Goal: Task Accomplishment & Management: Use online tool/utility

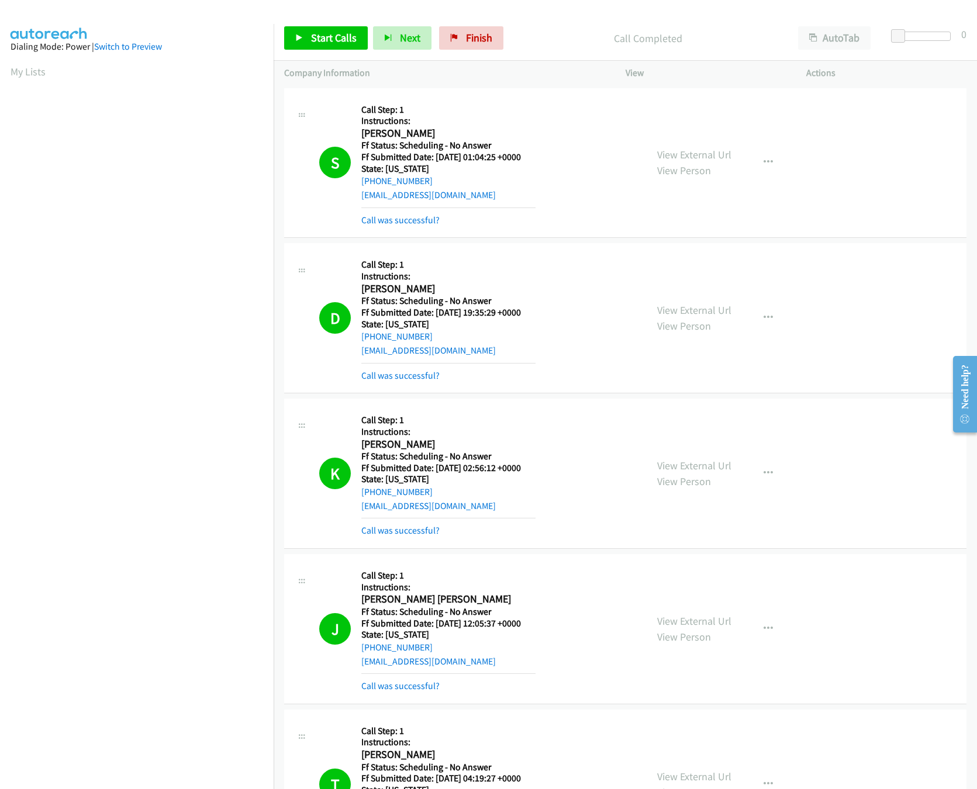
scroll to position [585, 0]
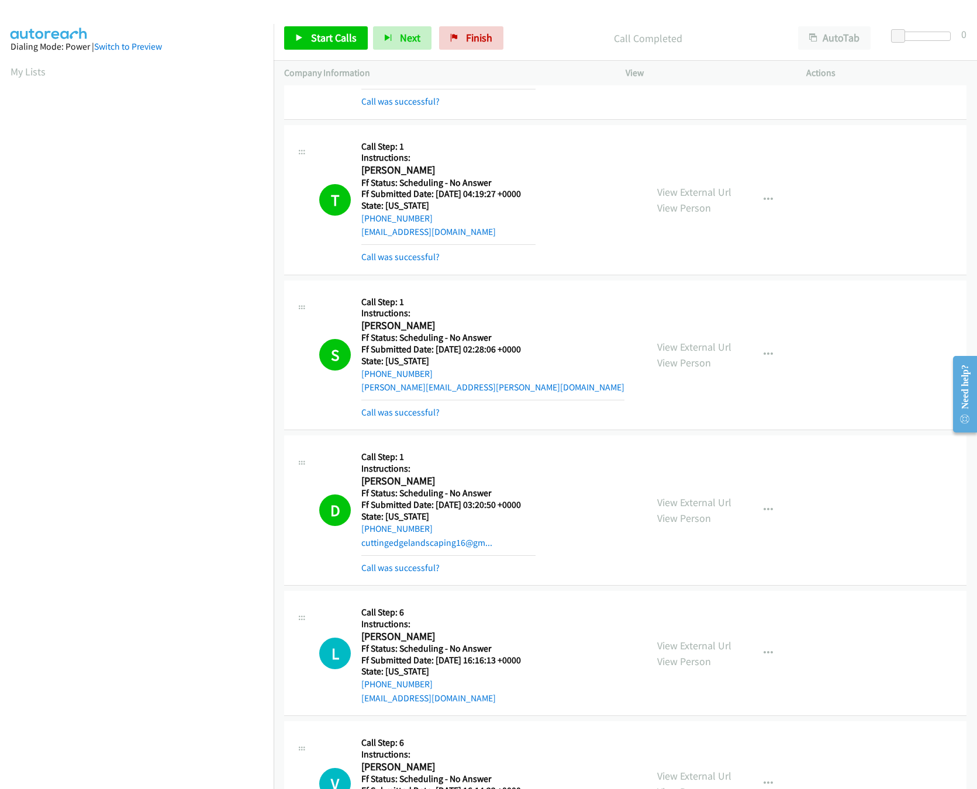
click at [503, 39] on div "Start Calls Pause Next Finish" at bounding box center [396, 37] width 224 height 23
click at [485, 44] on link "Finish" at bounding box center [471, 37] width 64 height 23
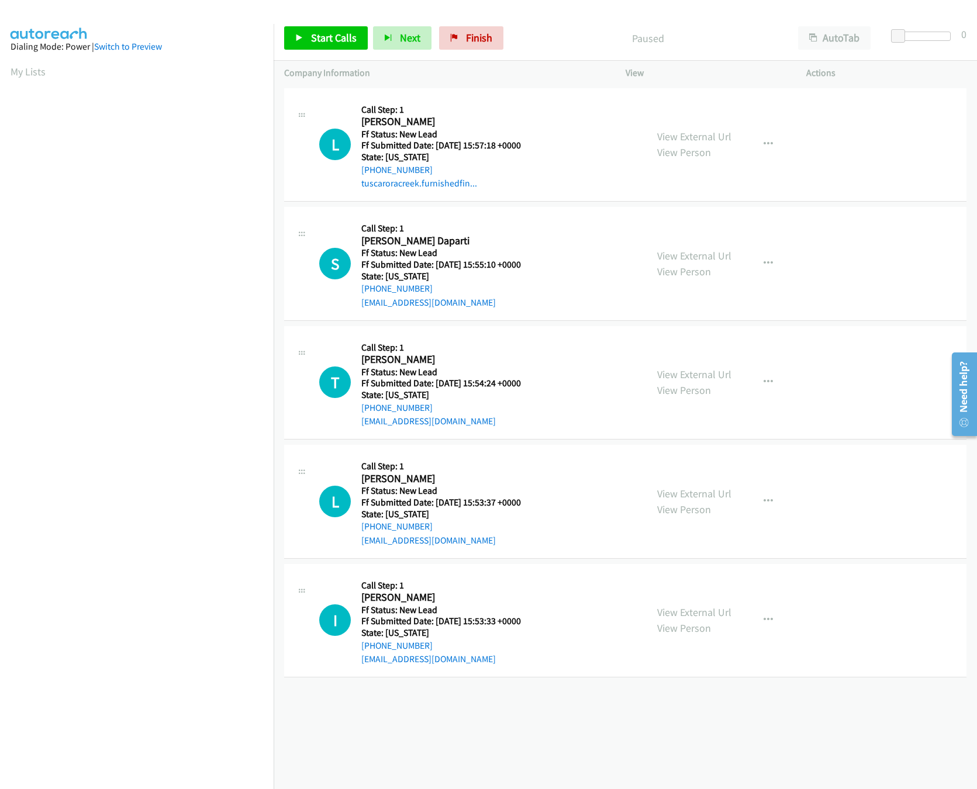
drag, startPoint x: 385, startPoint y: 724, endPoint x: 386, endPoint y: 706, distance: 18.7
click at [385, 724] on div "+1 415-964-1034 Call failed - Please reload the list and try again The Callbar …" at bounding box center [625, 437] width 703 height 704
click at [713, 254] on link "View External Url" at bounding box center [694, 255] width 74 height 13
click at [693, 130] on link "View External Url" at bounding box center [694, 136] width 74 height 13
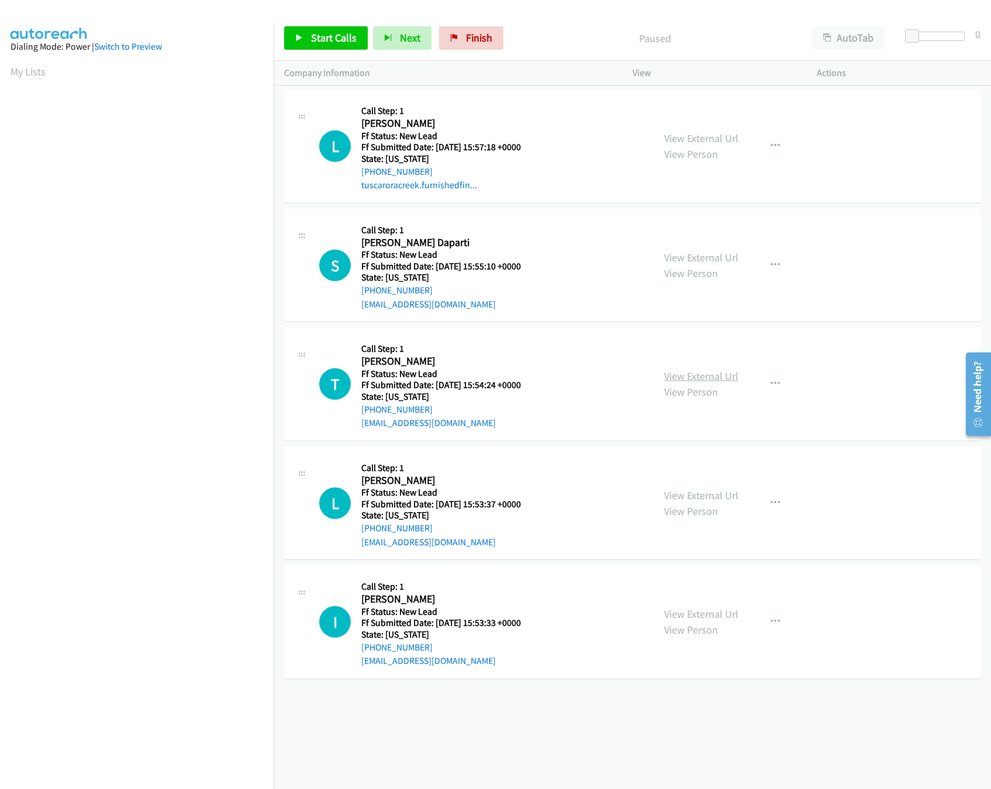
click at [693, 376] on link "View External Url" at bounding box center [701, 375] width 74 height 13
click at [316, 35] on span "Start Calls" at bounding box center [334, 37] width 46 height 13
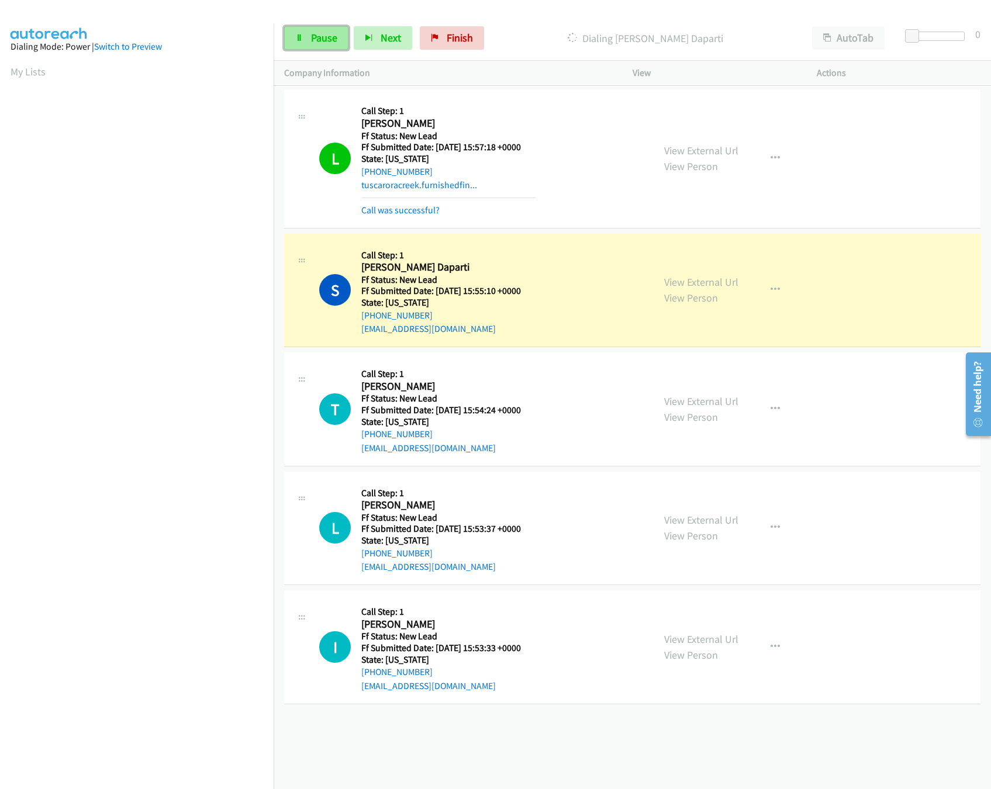
click at [337, 46] on link "Pause" at bounding box center [316, 37] width 64 height 23
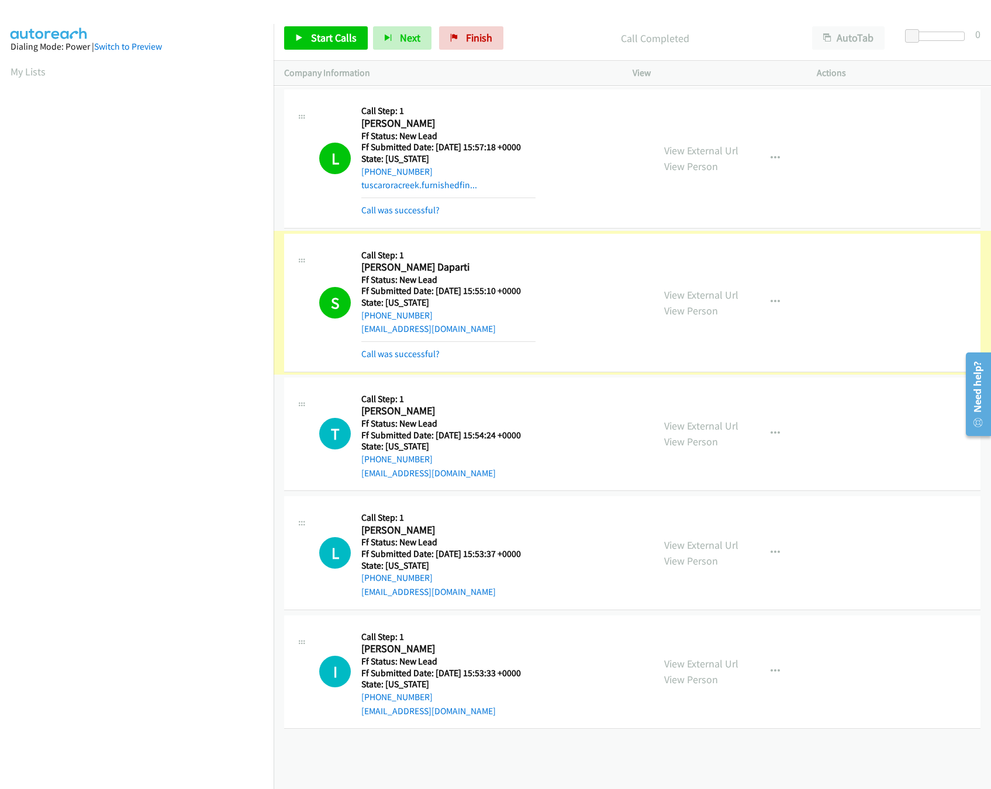
click at [409, 356] on link "Call was successful?" at bounding box center [400, 353] width 78 height 11
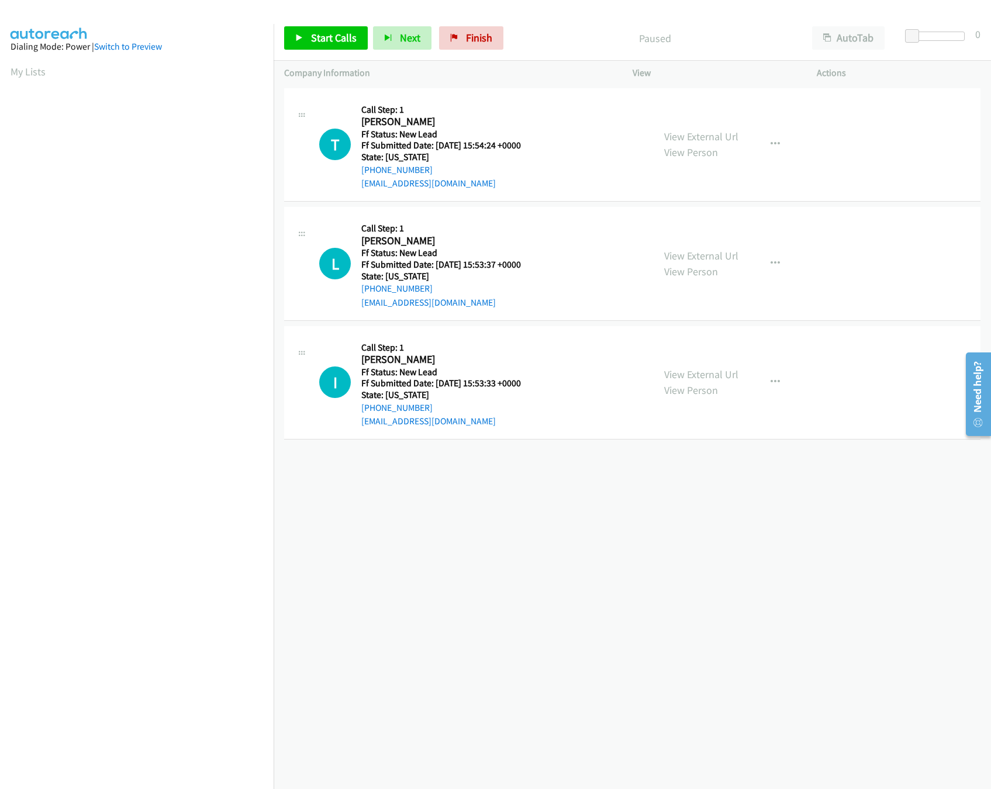
drag, startPoint x: 421, startPoint y: 615, endPoint x: 466, endPoint y: 532, distance: 94.9
click at [421, 615] on div "+1 415-964-1034 Call failed - Please reload the list and try again The Callbar …" at bounding box center [632, 437] width 717 height 704
click at [712, 368] on link "View External Url" at bounding box center [701, 374] width 74 height 13
click at [716, 255] on link "View External Url" at bounding box center [701, 255] width 74 height 13
click at [323, 40] on span "Start Calls" at bounding box center [334, 37] width 46 height 13
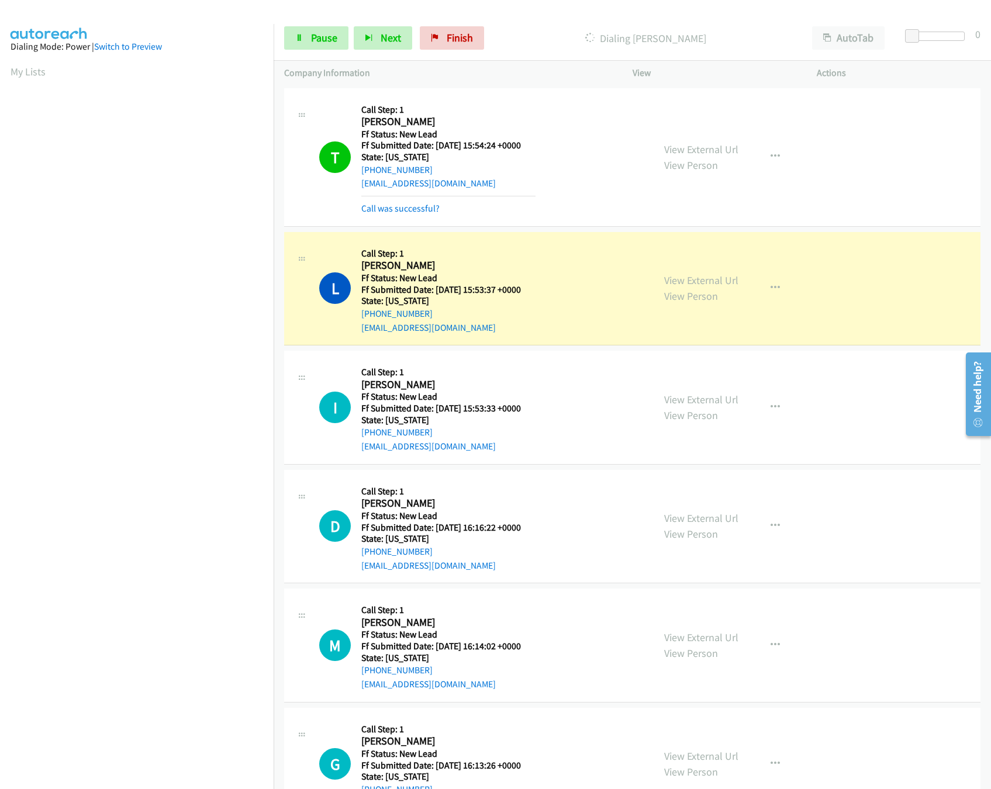
scroll to position [55, 0]
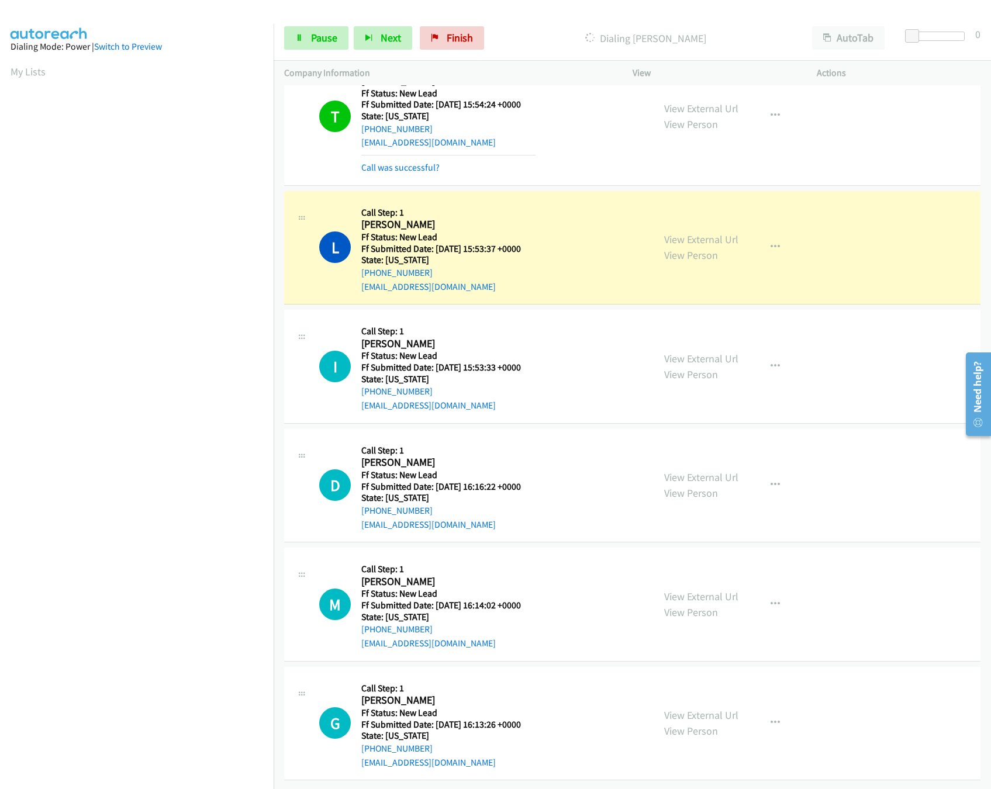
click at [703, 451] on div "View External Url View Person View External Url Email Schedule/Manage Callback …" at bounding box center [750, 486] width 195 height 92
click at [706, 471] on link "View External Url" at bounding box center [701, 477] width 74 height 13
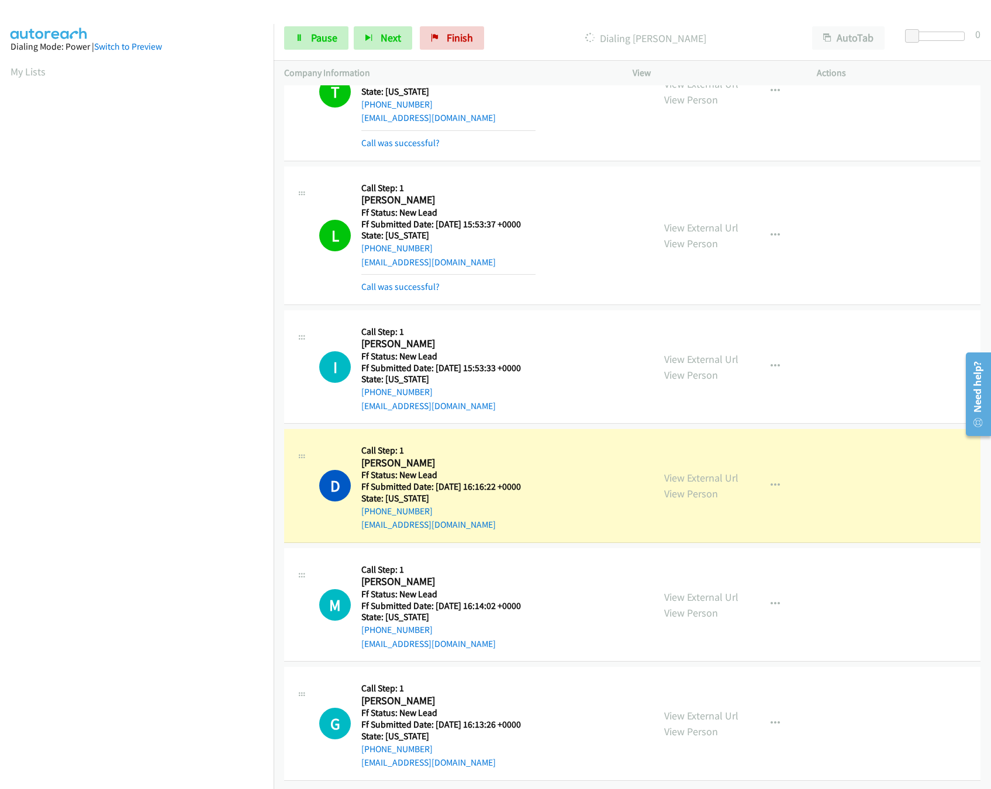
scroll to position [81, 0]
click at [707, 590] on link "View External Url" at bounding box center [701, 596] width 74 height 13
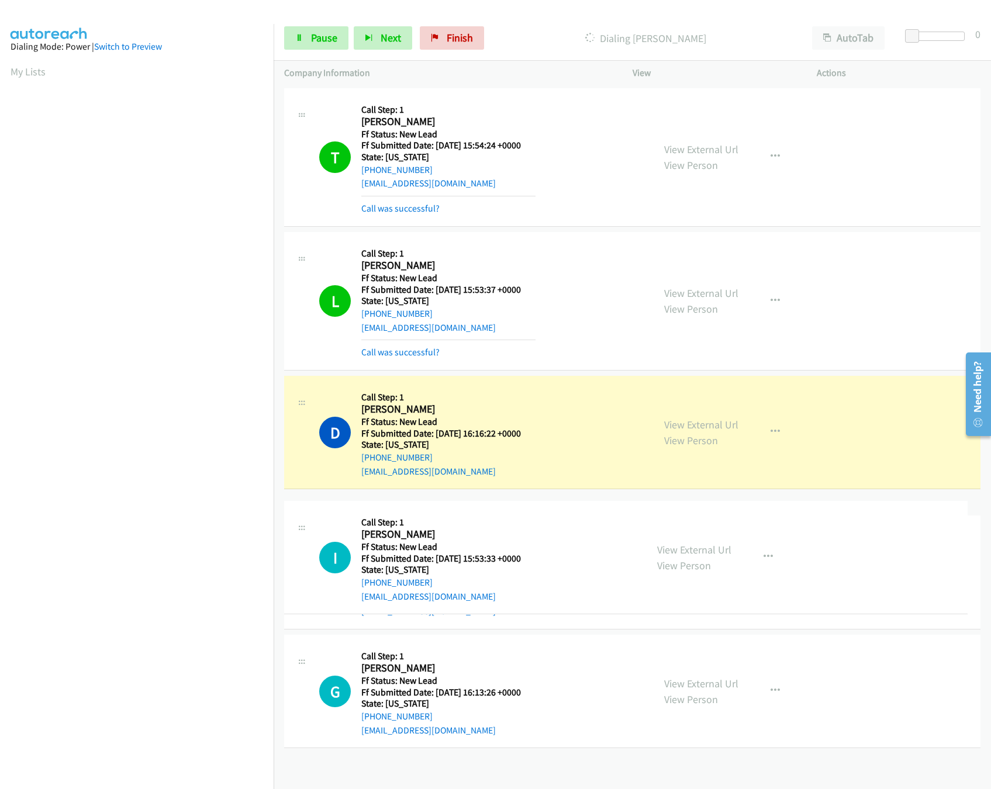
drag, startPoint x: 526, startPoint y: 344, endPoint x: 500, endPoint y: 556, distance: 213.2
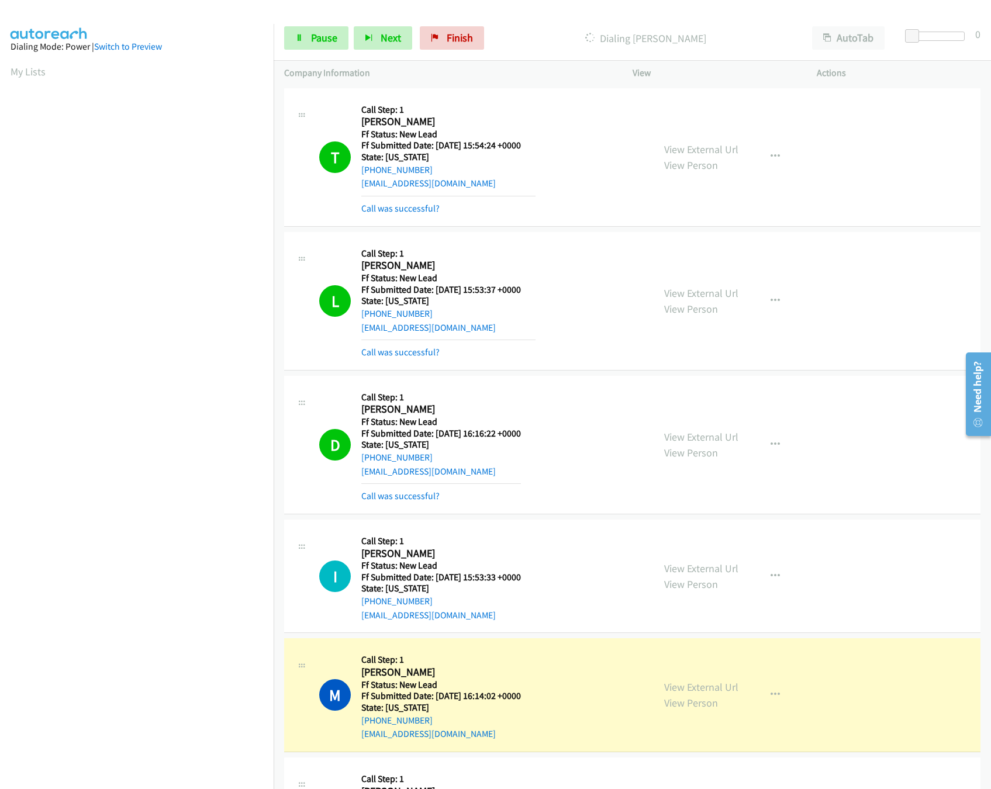
click at [675, 681] on div "View External Url View Person" at bounding box center [701, 695] width 74 height 32
click at [677, 691] on link "View External Url" at bounding box center [701, 686] width 74 height 13
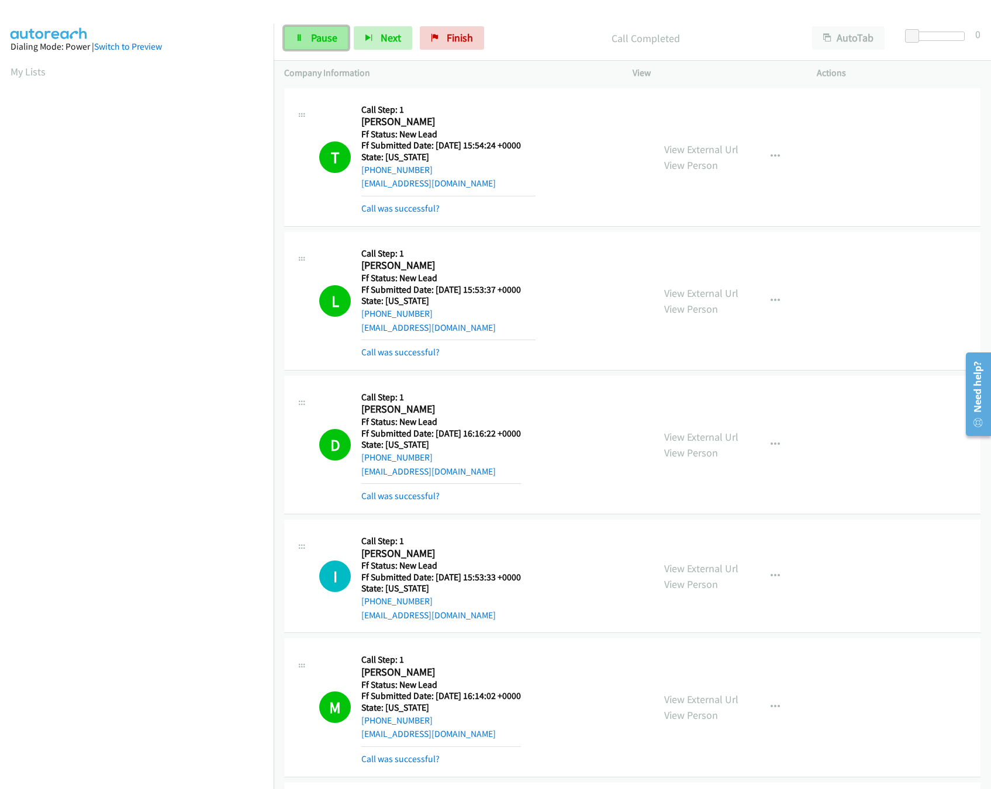
click at [317, 30] on link "Pause" at bounding box center [316, 37] width 64 height 23
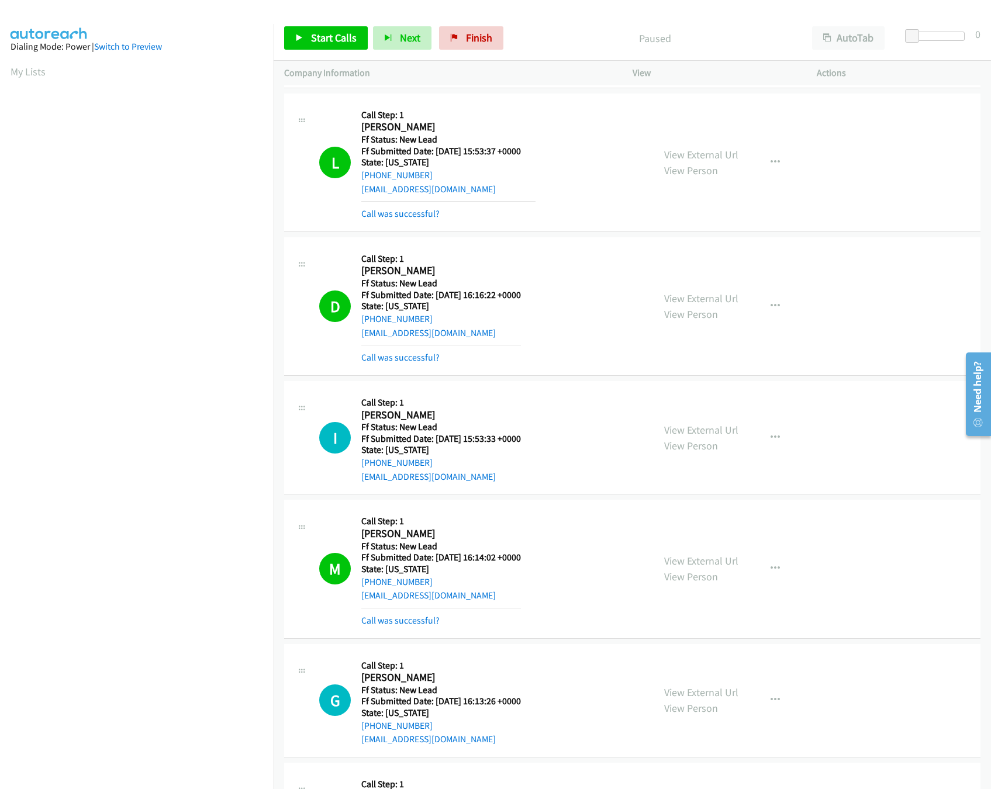
scroll to position [234, 0]
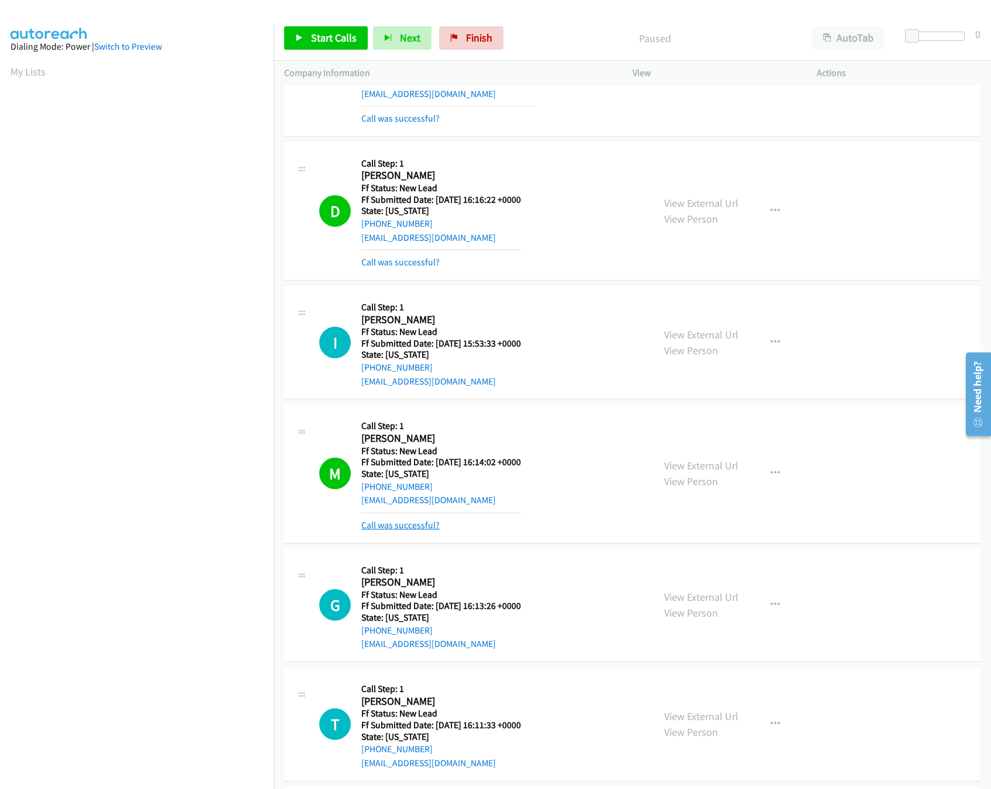
click at [420, 525] on link "Call was successful?" at bounding box center [400, 525] width 78 height 11
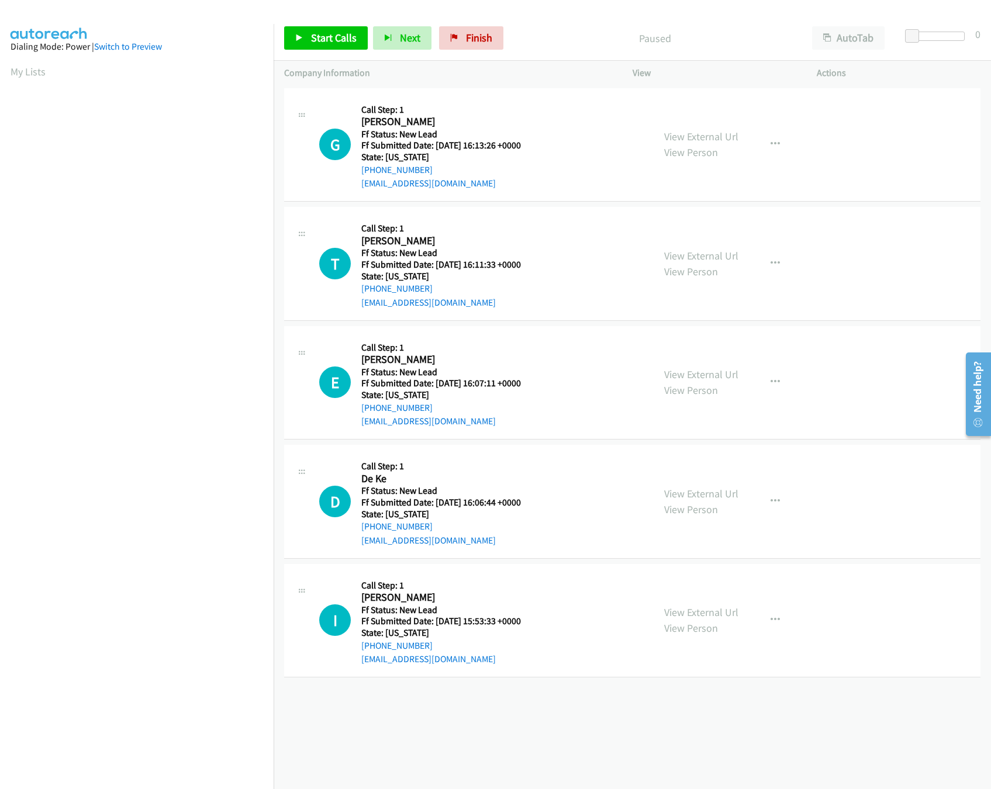
click at [548, 726] on div "+1 415-964-1034 Call failed - Please reload the list and try again The Callbar …" at bounding box center [632, 437] width 717 height 704
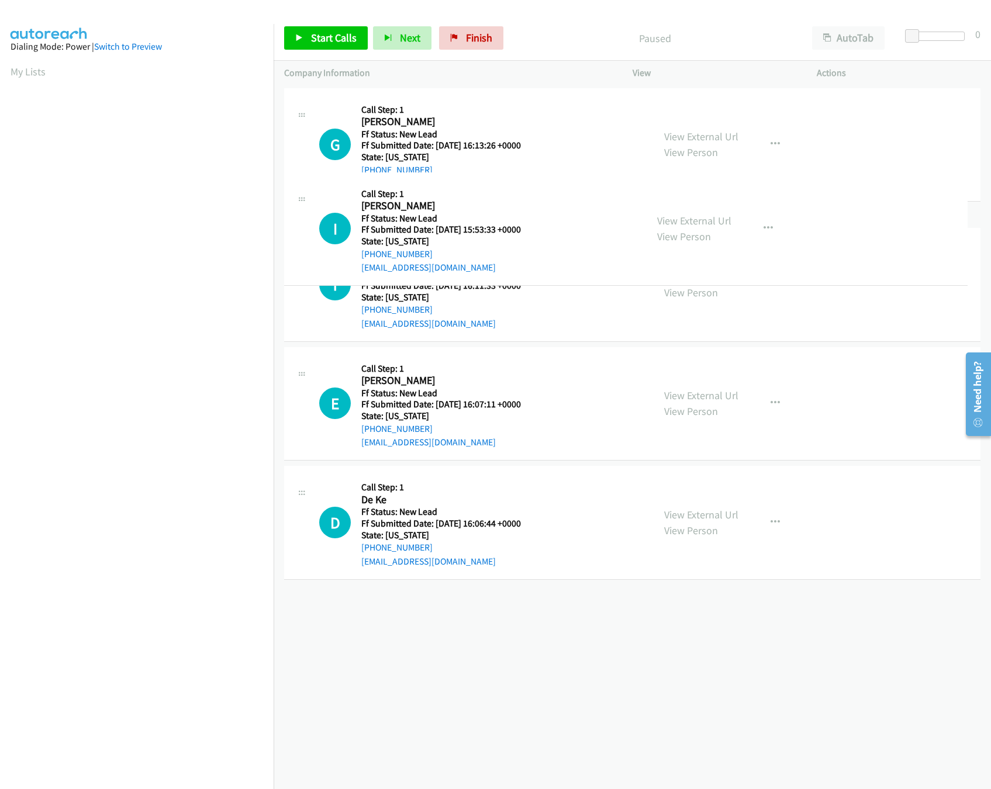
drag, startPoint x: 488, startPoint y: 601, endPoint x: 535, endPoint y: 106, distance: 497.9
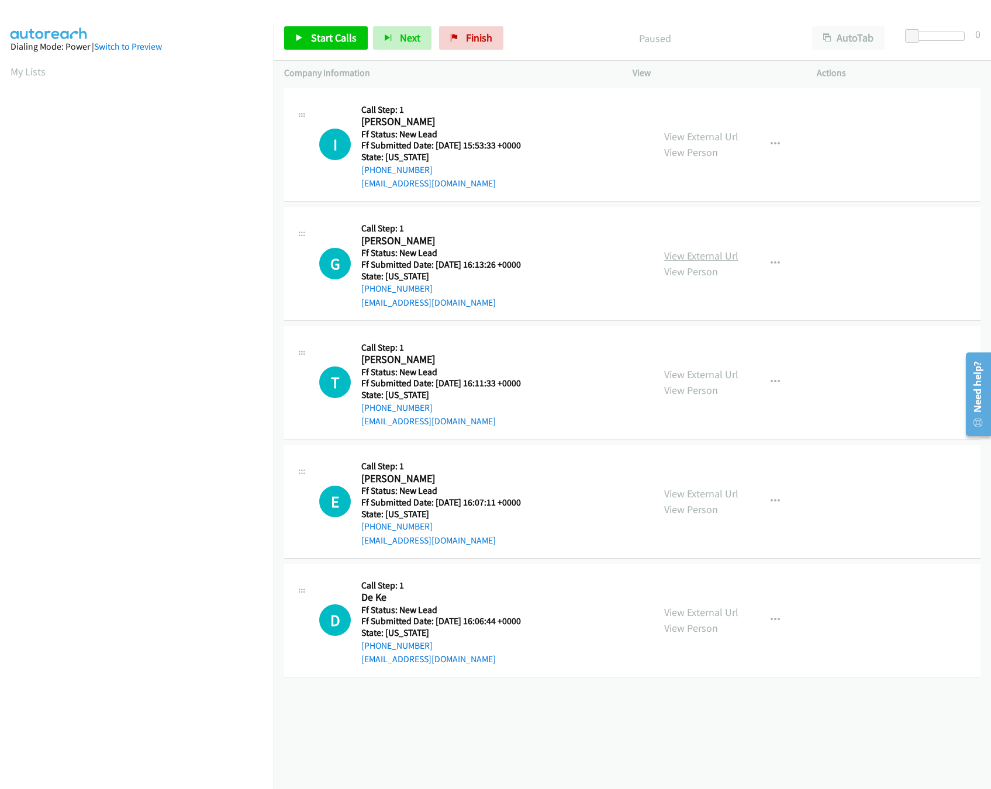
click at [686, 258] on link "View External Url" at bounding box center [701, 255] width 74 height 13
click at [314, 36] on span "Start Calls" at bounding box center [334, 37] width 46 height 13
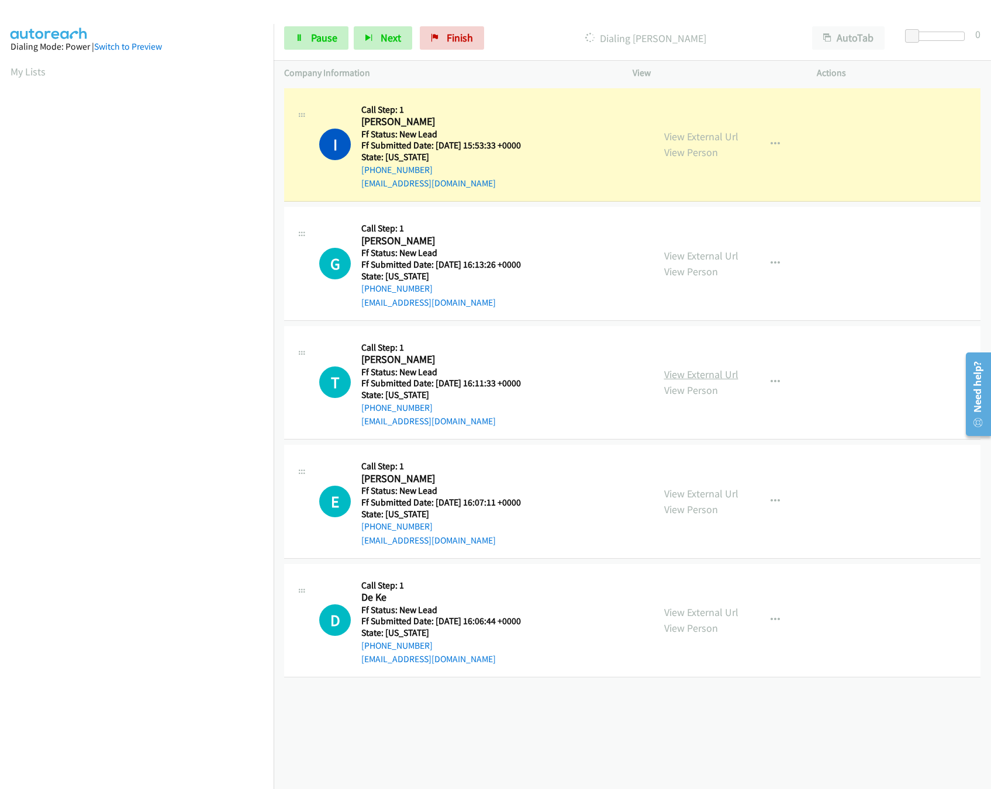
click at [700, 368] on link "View External Url" at bounding box center [701, 374] width 74 height 13
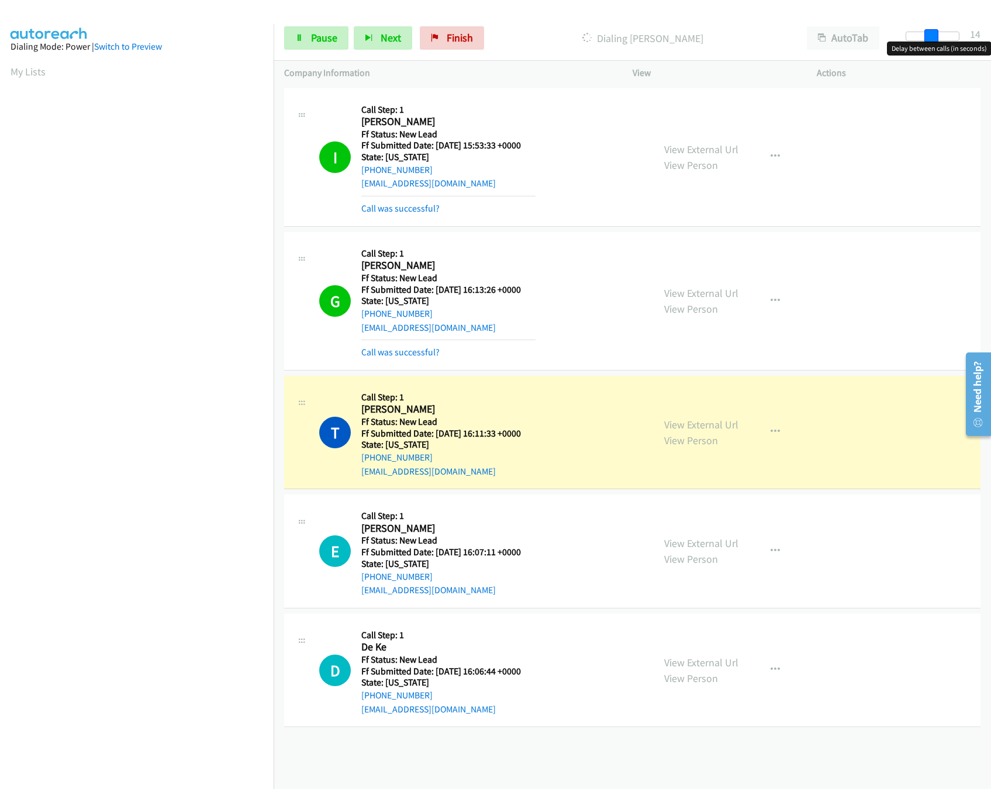
drag, startPoint x: 910, startPoint y: 37, endPoint x: 935, endPoint y: 37, distance: 24.6
click at [935, 37] on span at bounding box center [931, 36] width 14 height 14
click at [702, 542] on link "View External Url" at bounding box center [701, 543] width 74 height 13
click at [686, 292] on link "View External Url" at bounding box center [701, 292] width 74 height 13
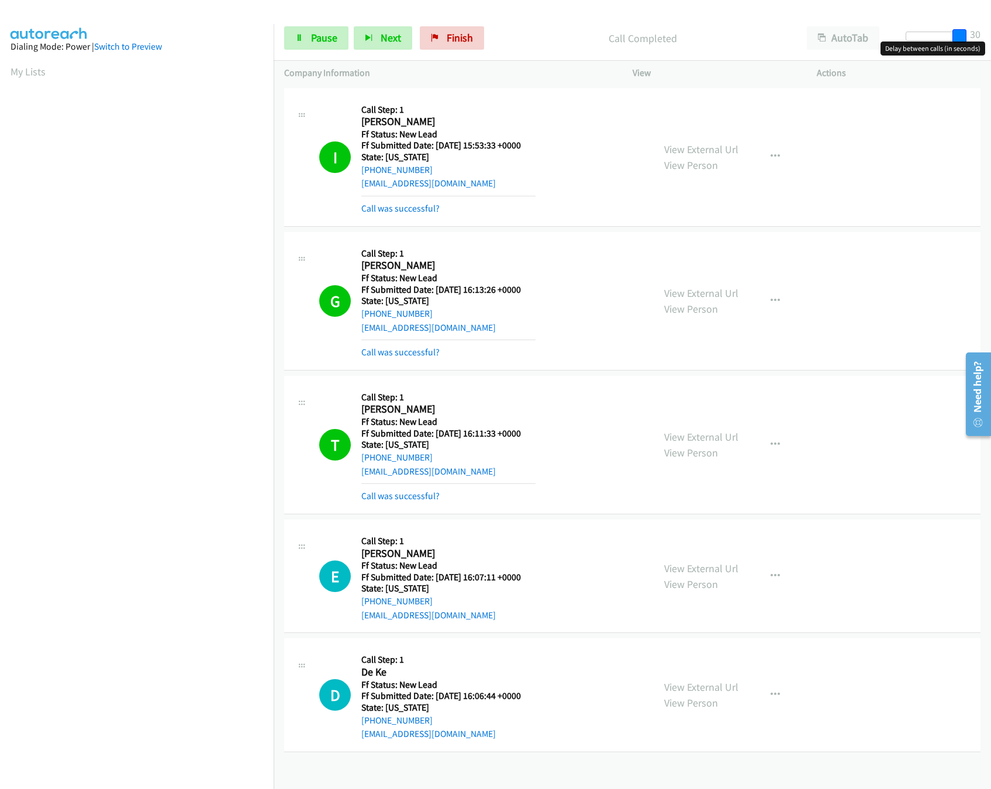
drag, startPoint x: 993, startPoint y: 32, endPoint x: 1038, endPoint y: 36, distance: 45.2
click at [990, 36] on html "Start Calls Pause Next Finish Call Completed AutoTab AutoTab 30 Company Informa…" at bounding box center [495, 28] width 991 height 56
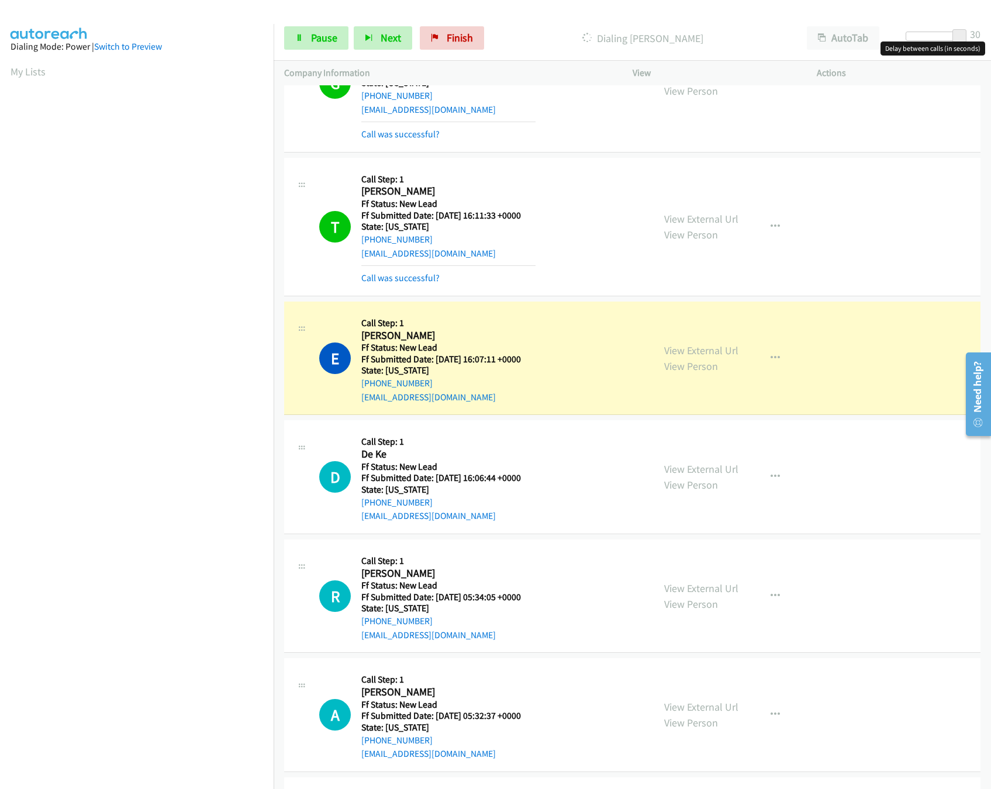
scroll to position [344, 0]
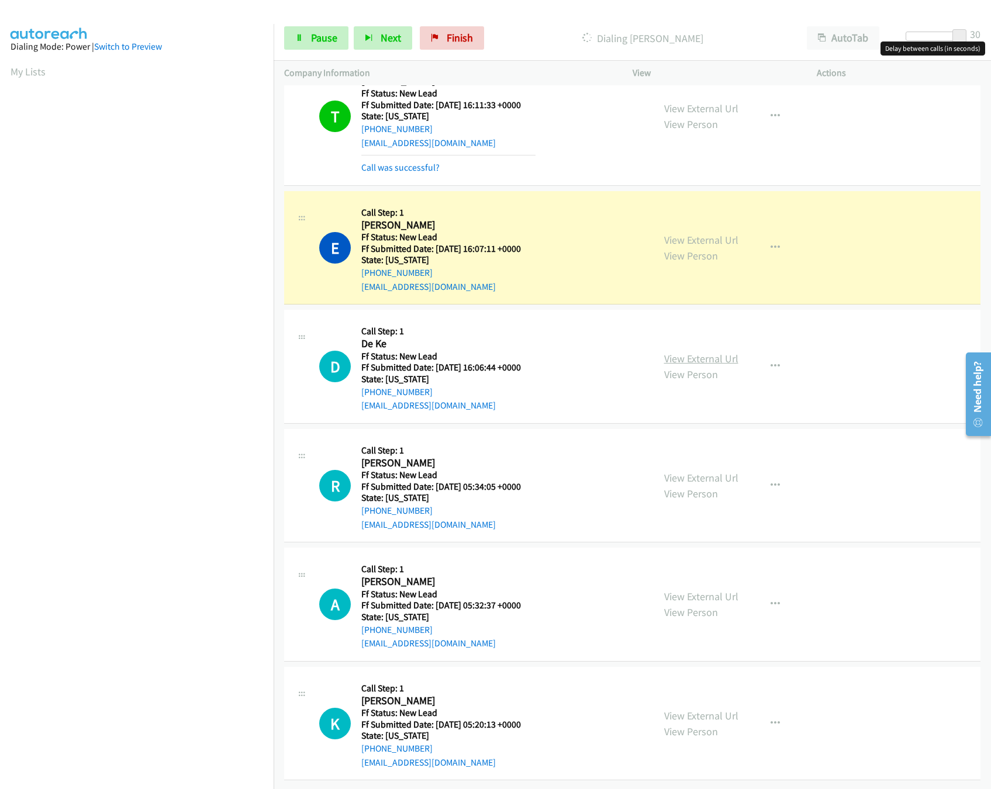
click at [698, 352] on link "View External Url" at bounding box center [701, 358] width 74 height 13
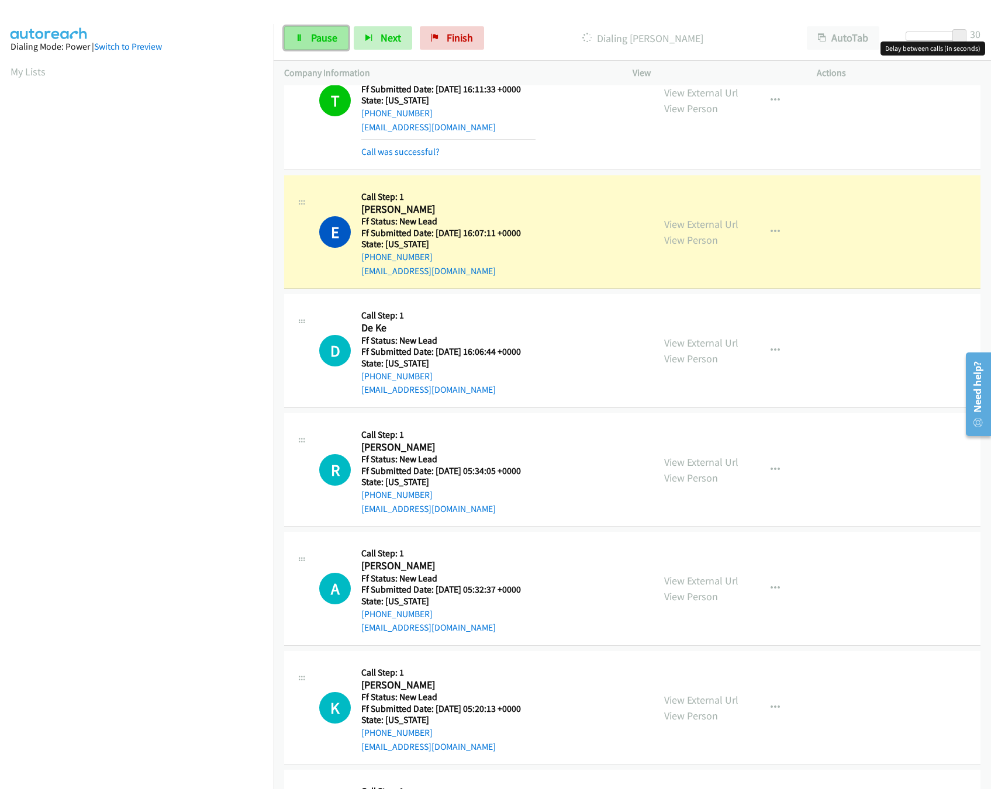
click at [312, 33] on span "Pause" at bounding box center [324, 37] width 26 height 13
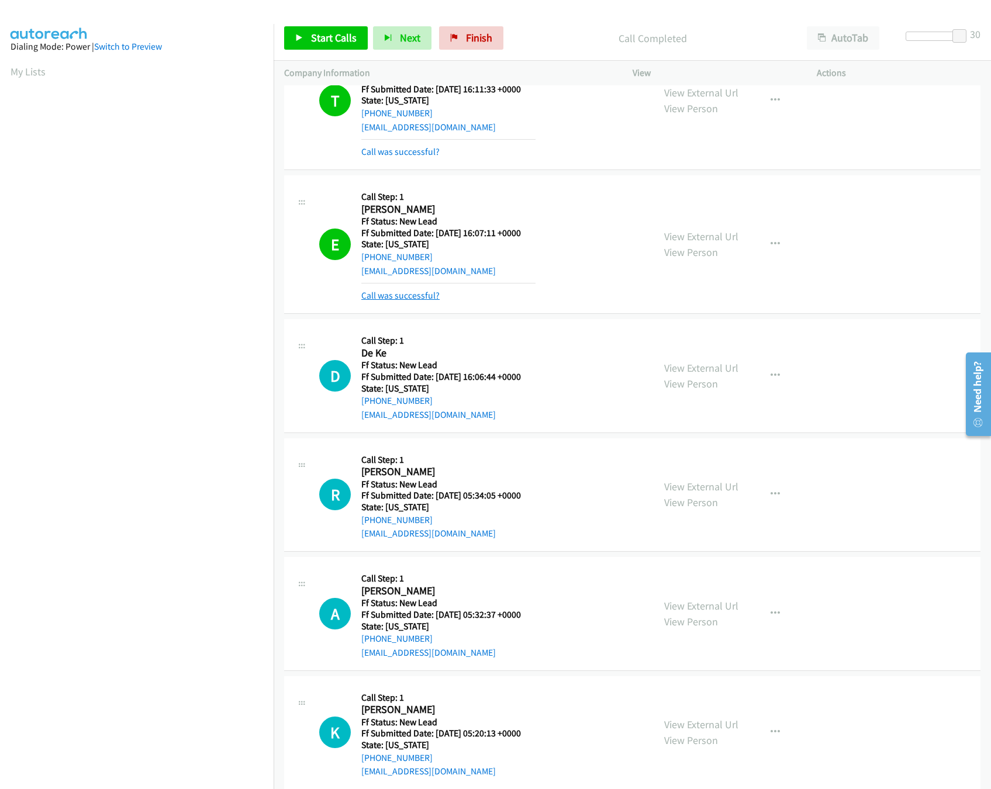
click at [407, 301] on link "Call was successful?" at bounding box center [400, 295] width 78 height 11
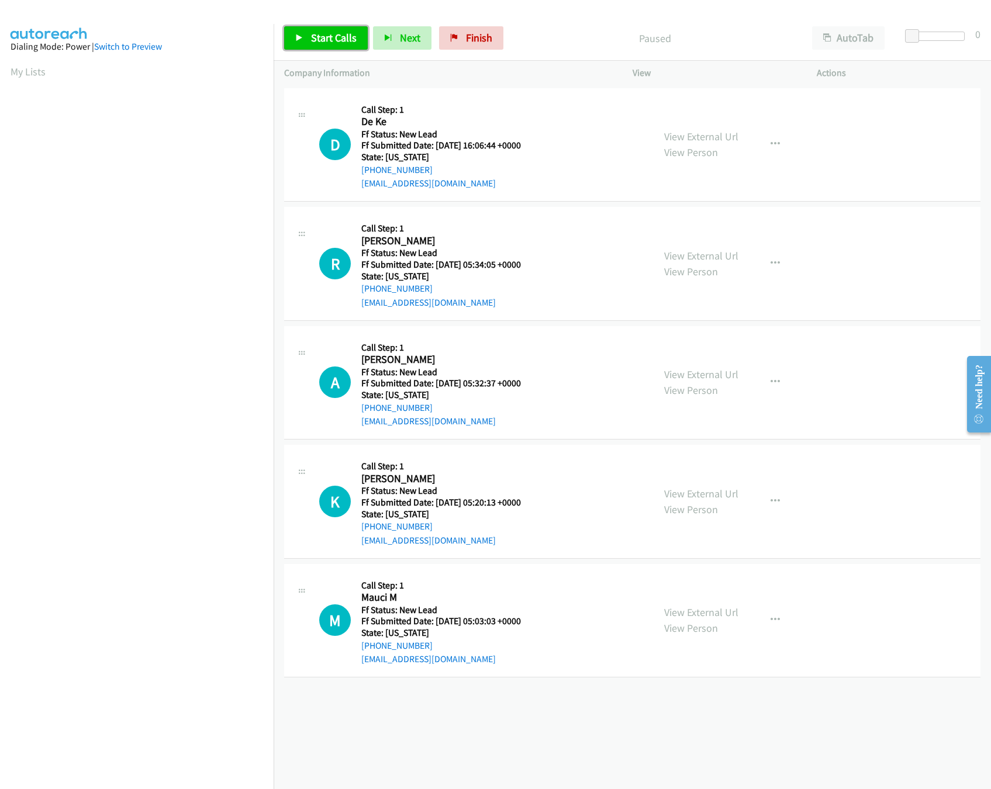
click at [327, 35] on span "Start Calls" at bounding box center [334, 37] width 46 height 13
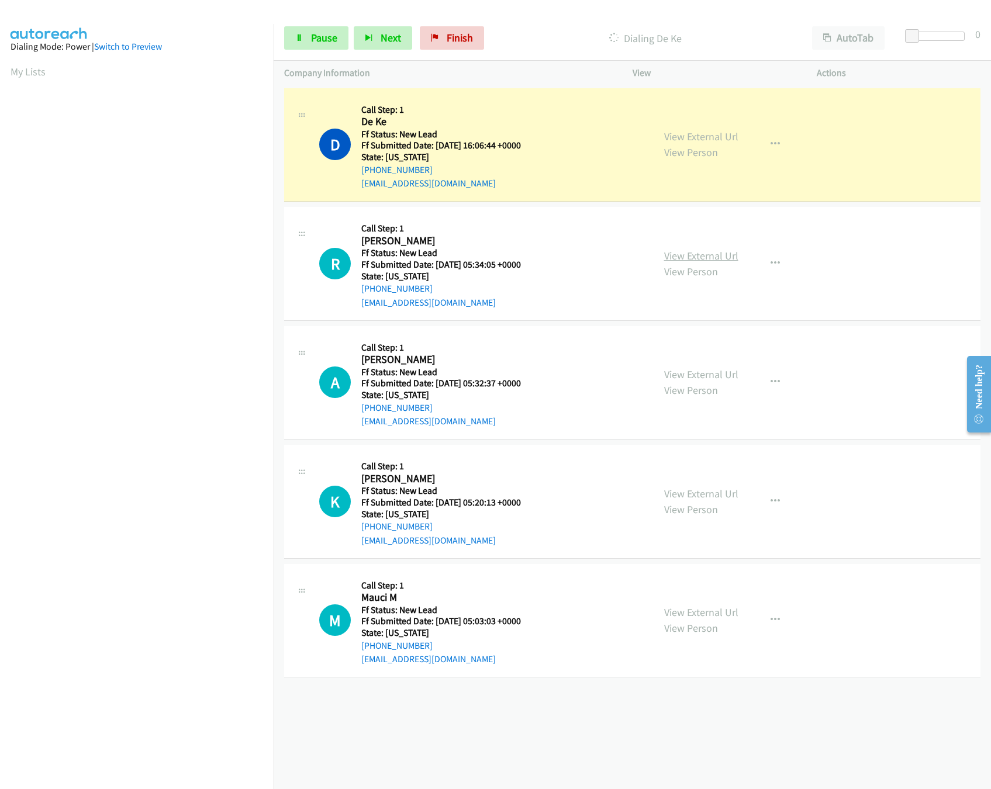
click at [689, 251] on link "View External Url" at bounding box center [701, 255] width 74 height 13
drag, startPoint x: 910, startPoint y: 33, endPoint x: 938, endPoint y: 37, distance: 28.4
click at [938, 37] on span at bounding box center [935, 36] width 14 height 14
click at [715, 384] on div "View External Url View Person" at bounding box center [701, 382] width 74 height 32
click at [717, 379] on link "View External Url" at bounding box center [701, 374] width 74 height 13
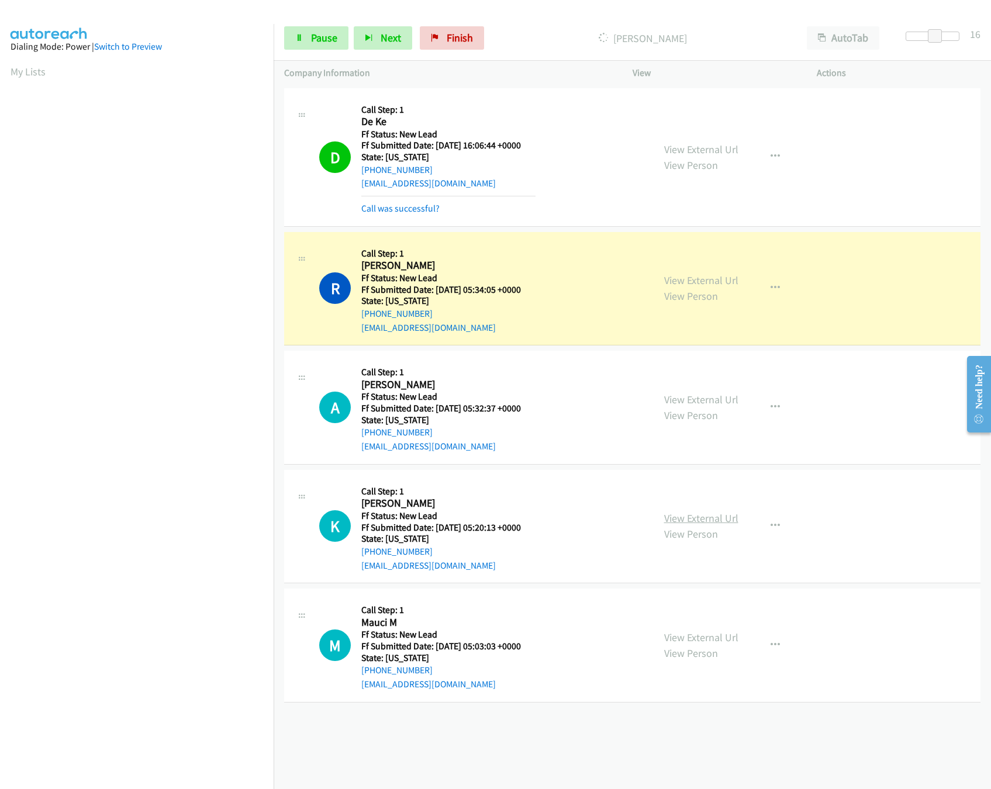
click at [700, 526] on div "View External Url View Person" at bounding box center [701, 526] width 74 height 32
click at [700, 523] on link "View External Url" at bounding box center [701, 517] width 74 height 13
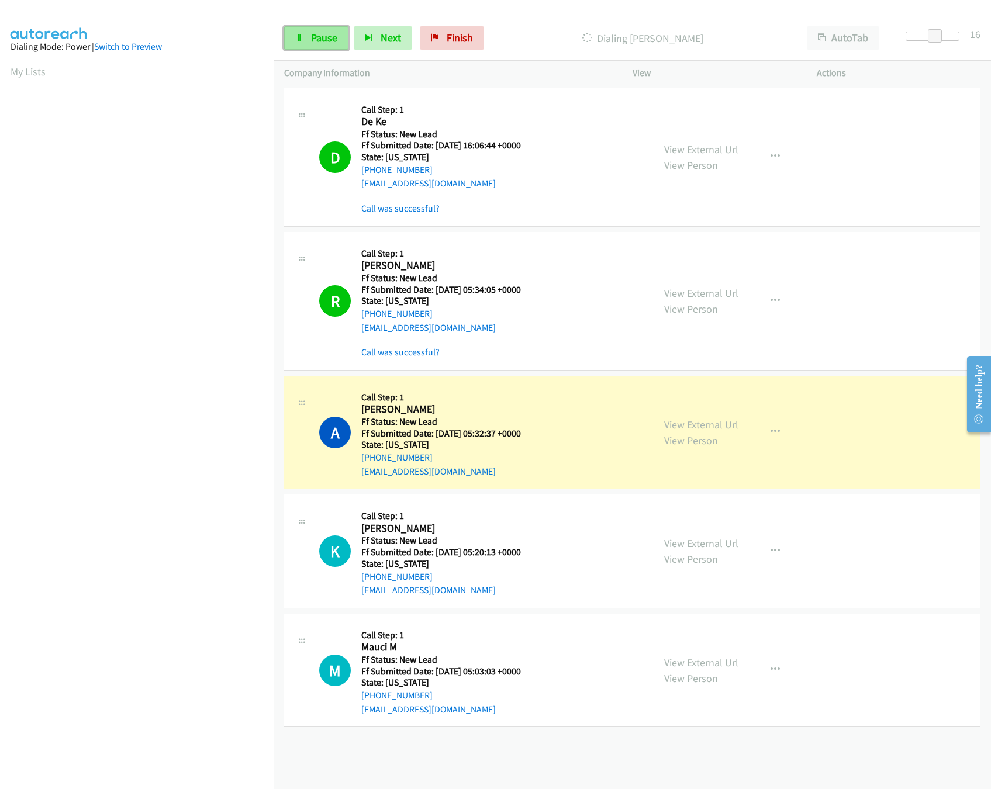
click at [313, 37] on span "Pause" at bounding box center [324, 37] width 26 height 13
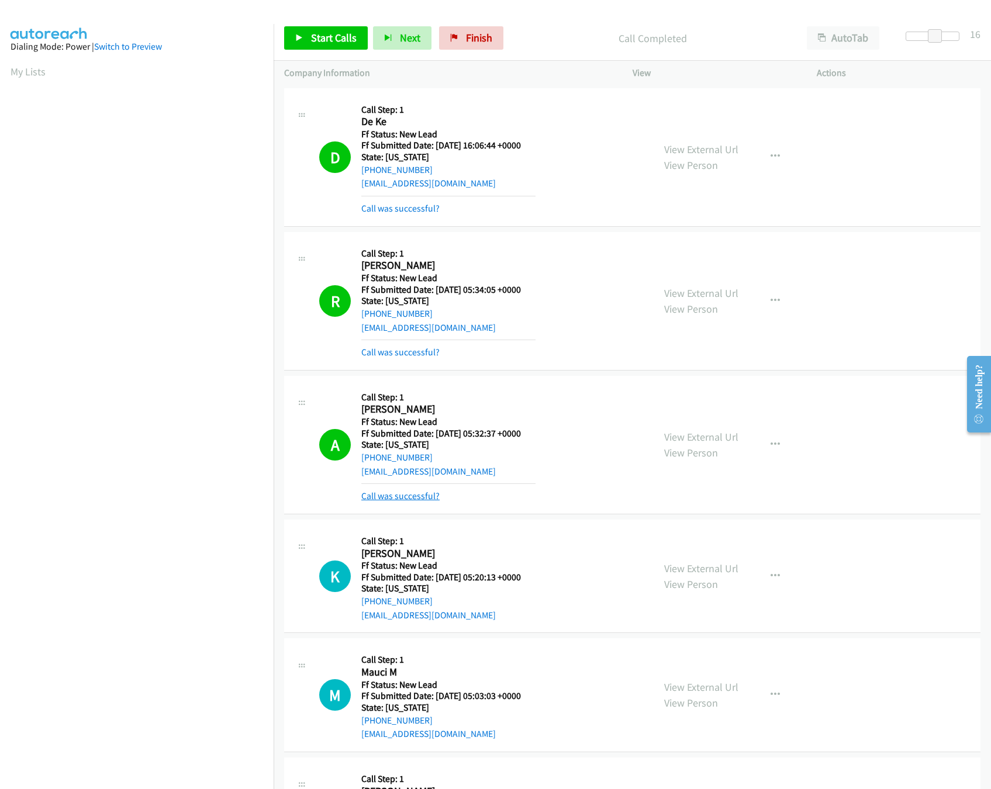
click at [412, 500] on link "Call was successful?" at bounding box center [400, 495] width 78 height 11
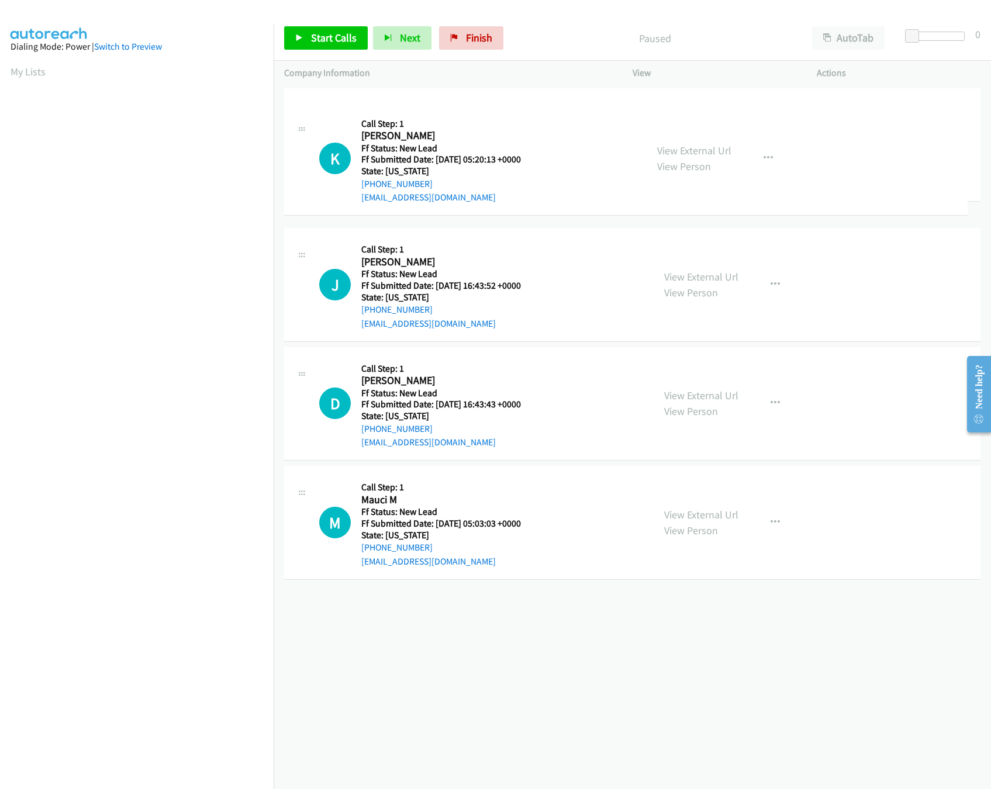
drag, startPoint x: 506, startPoint y: 499, endPoint x: 544, endPoint y: 125, distance: 376.0
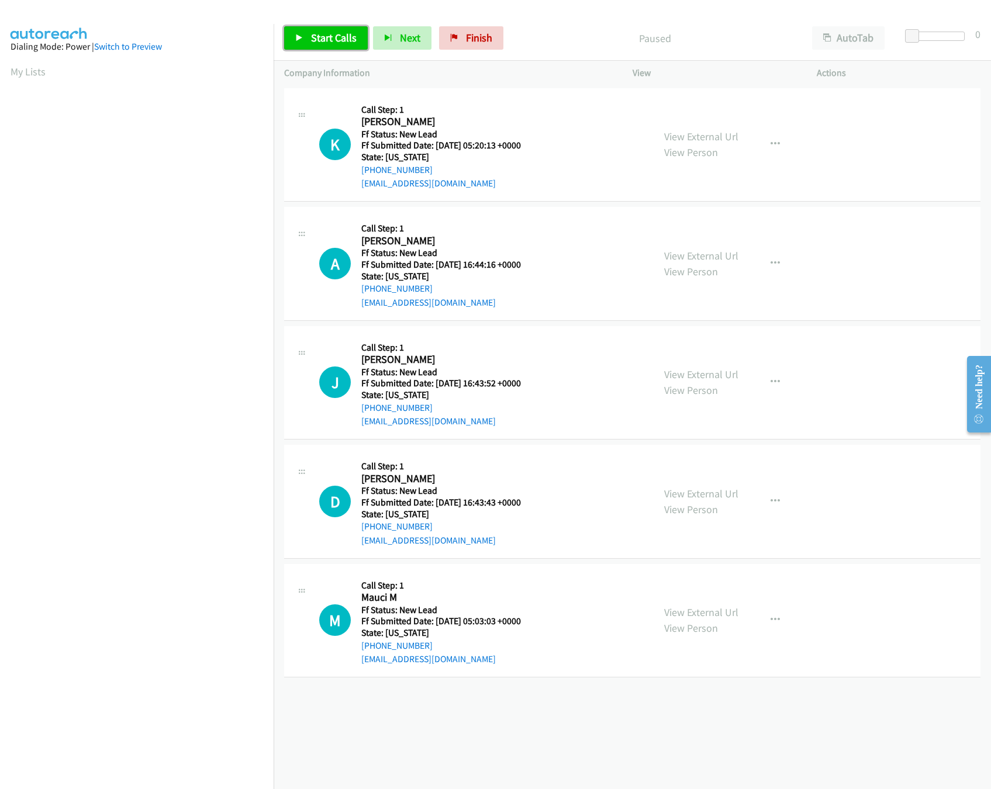
click at [321, 41] on span "Start Calls" at bounding box center [334, 37] width 46 height 13
click at [672, 253] on link "View External Url" at bounding box center [701, 255] width 74 height 13
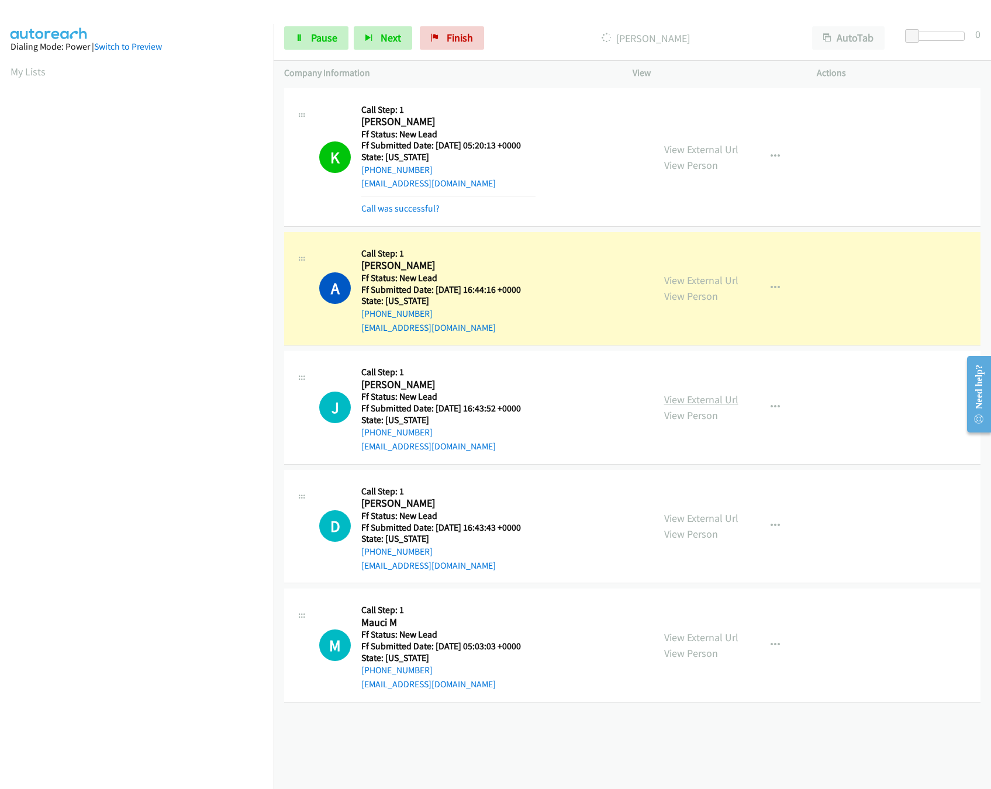
click at [691, 398] on link "View External Url" at bounding box center [701, 399] width 74 height 13
drag, startPoint x: 912, startPoint y: 35, endPoint x: 921, endPoint y: 35, distance: 8.8
click at [921, 35] on span at bounding box center [921, 36] width 14 height 14
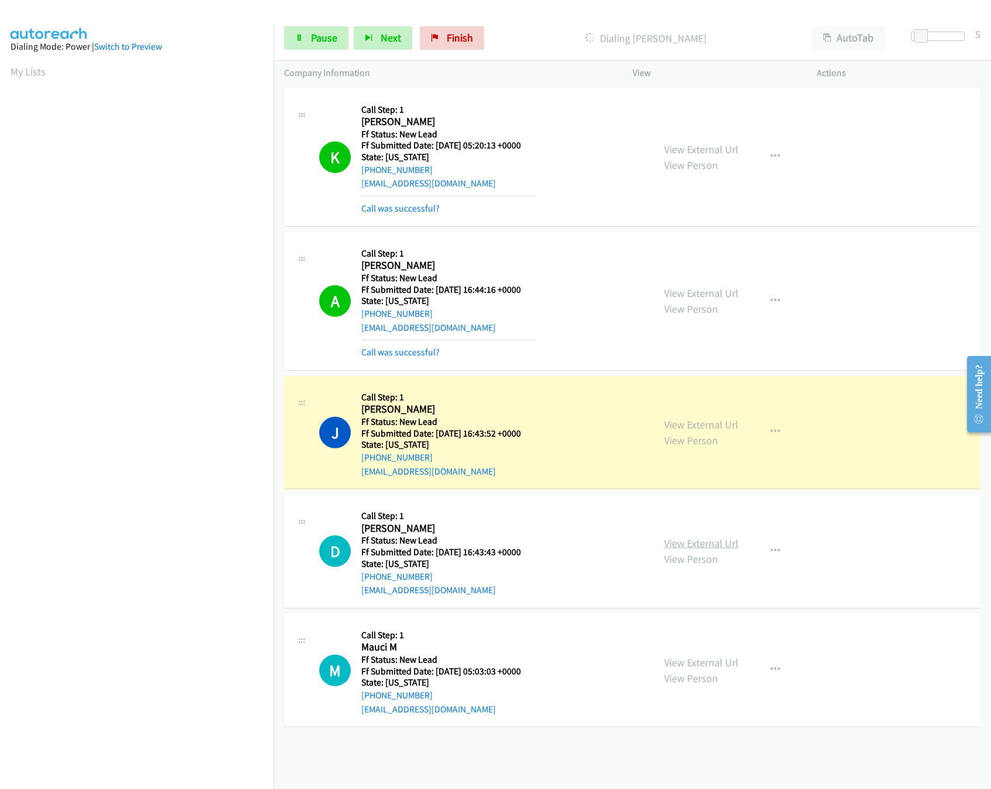
drag, startPoint x: 727, startPoint y: 537, endPoint x: 720, endPoint y: 542, distance: 8.8
click at [693, 669] on link "View External Url" at bounding box center [701, 662] width 74 height 13
click at [719, 542] on link "View External Url" at bounding box center [701, 543] width 74 height 13
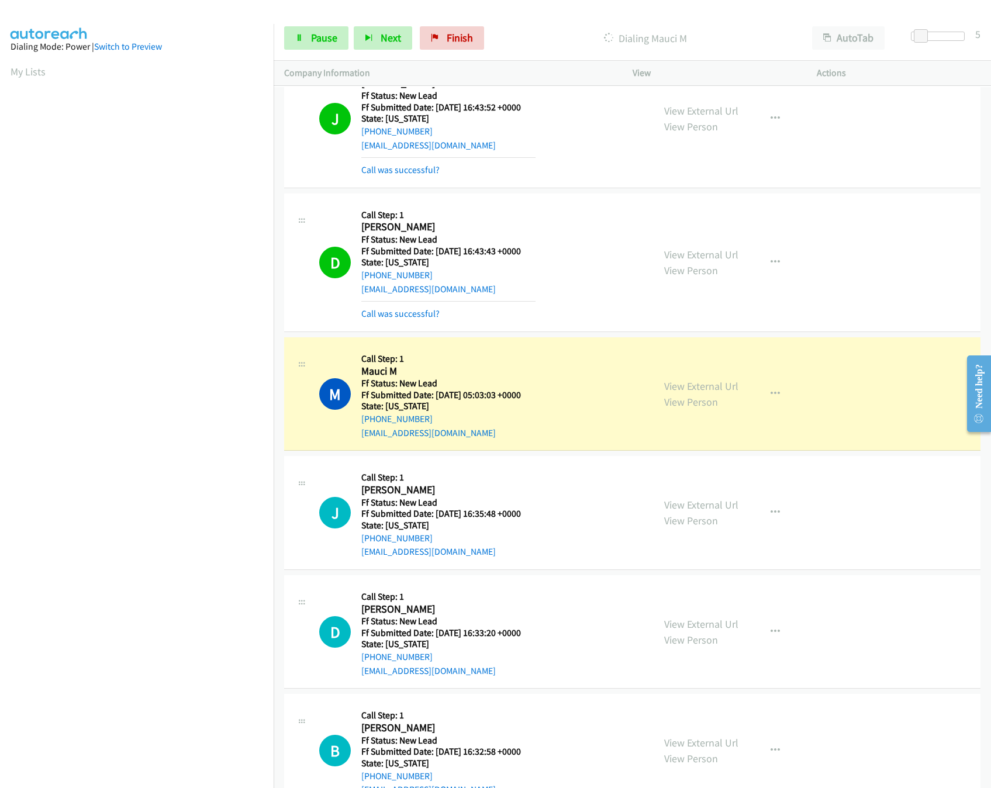
scroll to position [372, 0]
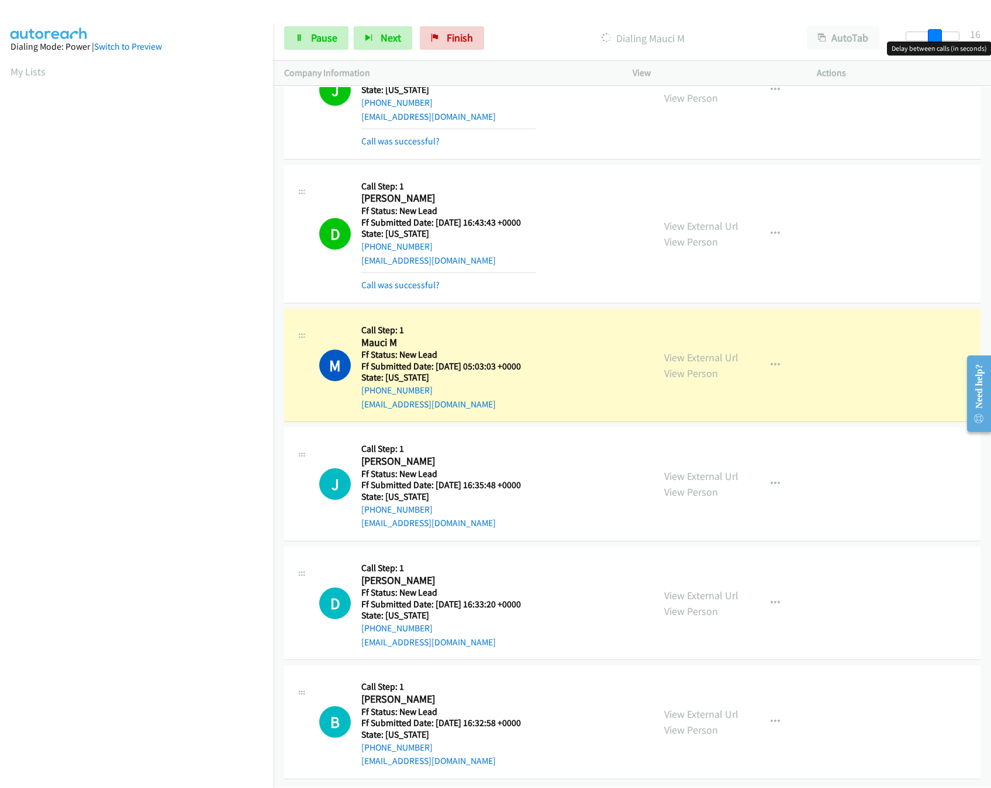
drag, startPoint x: 917, startPoint y: 37, endPoint x: 937, endPoint y: 39, distance: 20.0
click at [937, 39] on span at bounding box center [935, 36] width 14 height 14
click at [721, 469] on link "View External Url" at bounding box center [701, 475] width 74 height 13
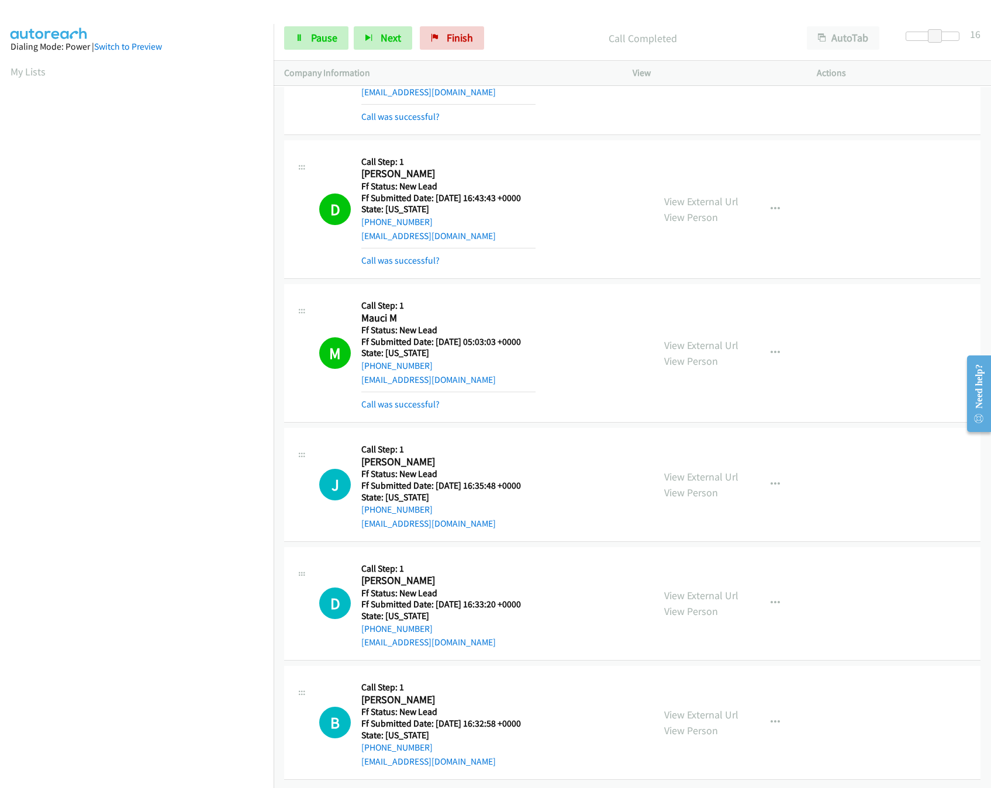
scroll to position [397, 0]
click at [688, 589] on div "View External Url View Person" at bounding box center [701, 603] width 74 height 32
click at [690, 589] on link "View External Url" at bounding box center [701, 595] width 74 height 13
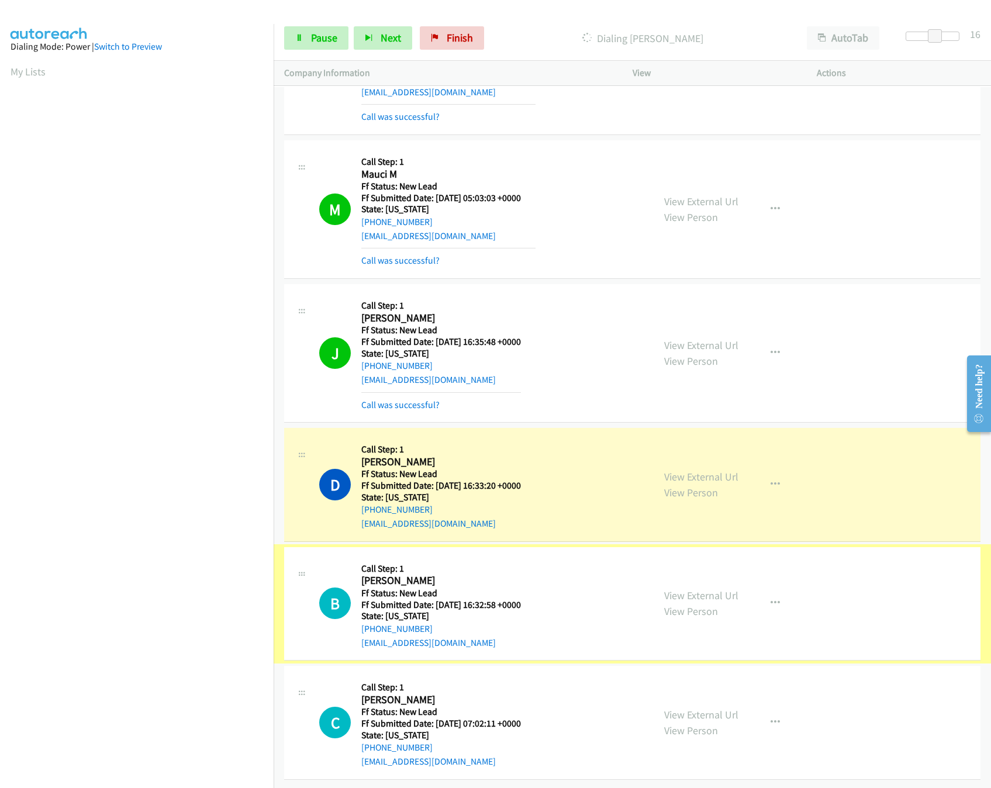
scroll to position [542, 0]
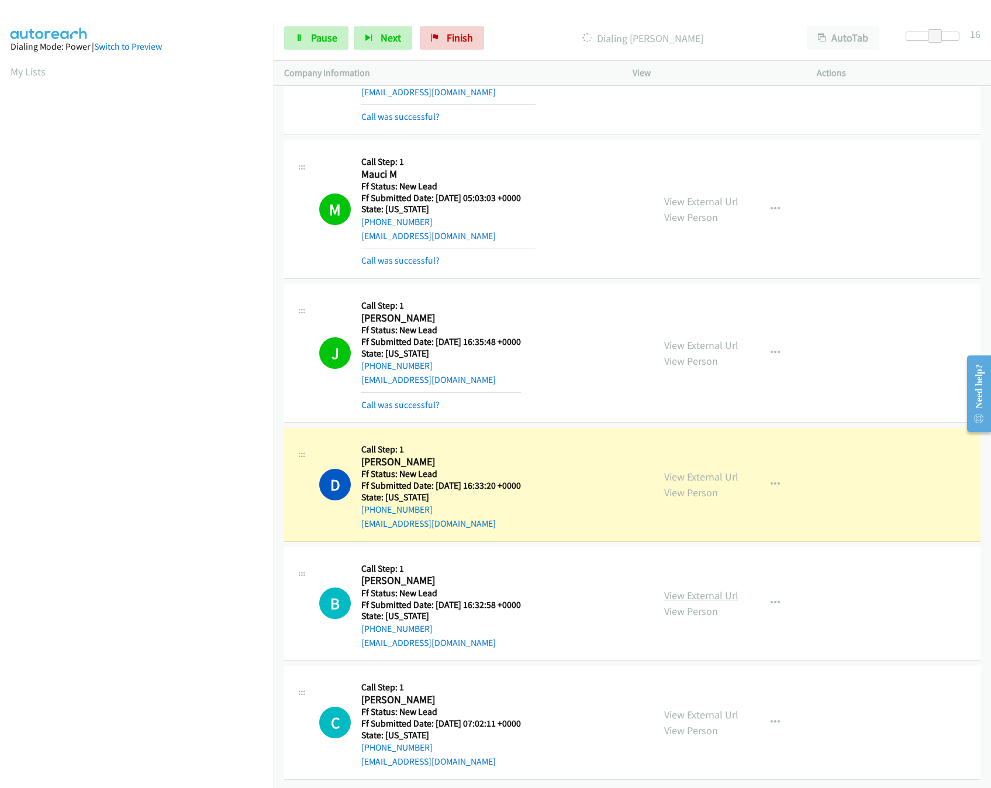
click at [714, 589] on link "View External Url" at bounding box center [701, 595] width 74 height 13
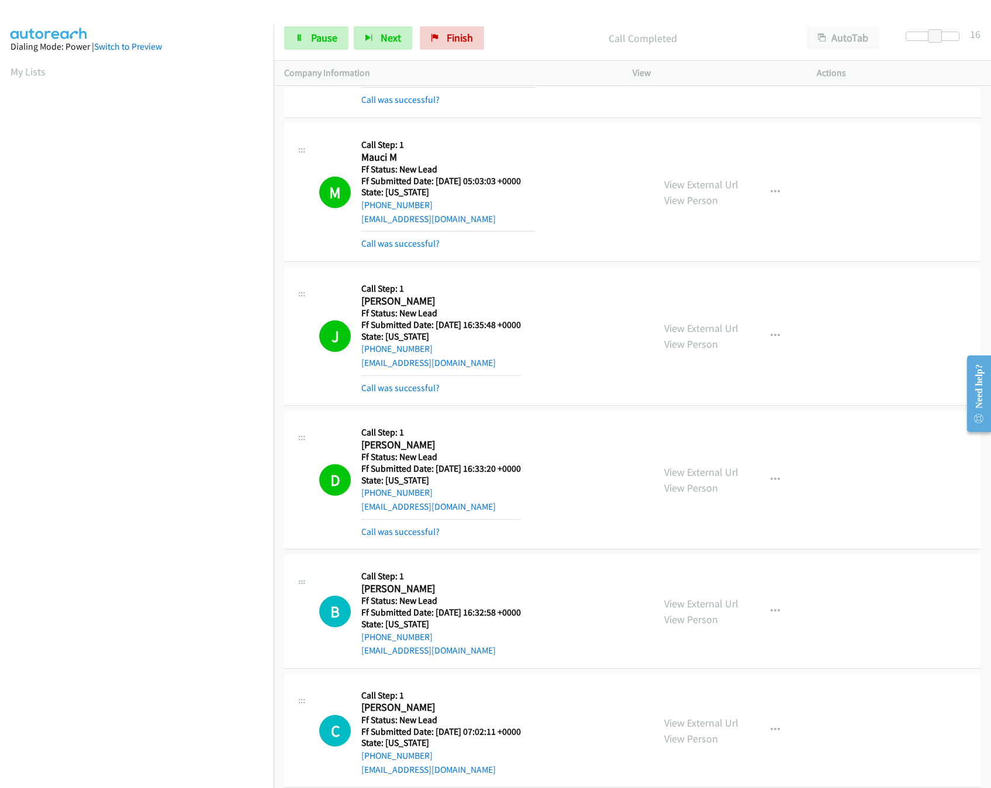
scroll to position [805, 0]
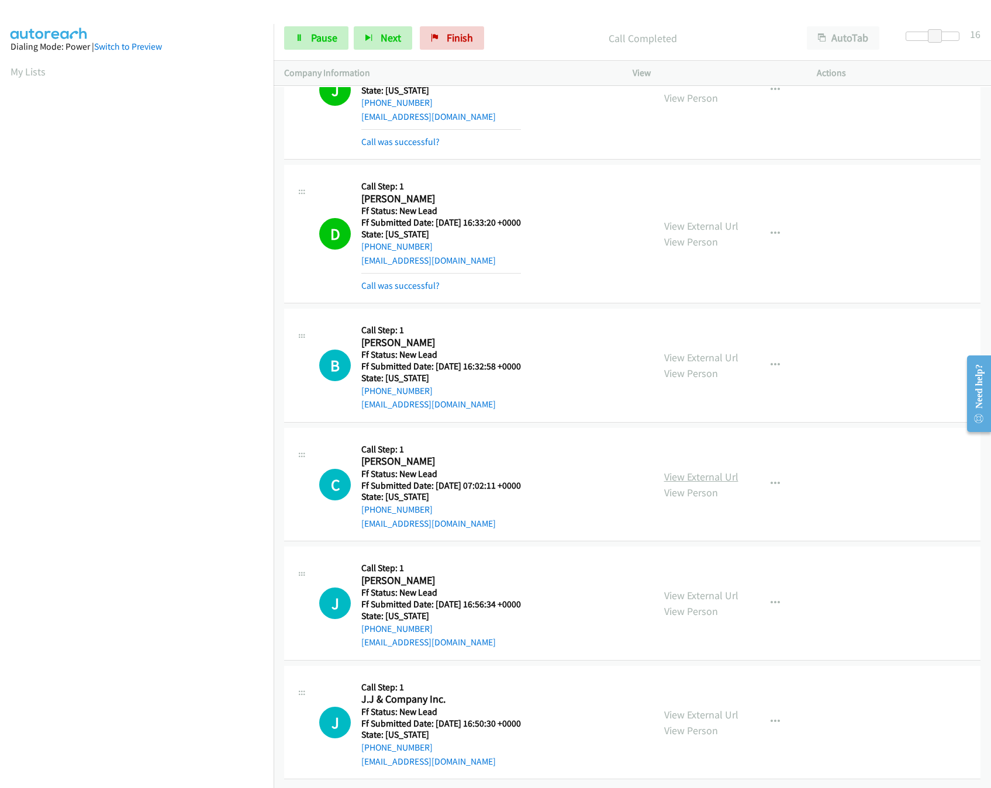
click at [698, 470] on link "View External Url" at bounding box center [701, 476] width 74 height 13
drag, startPoint x: 935, startPoint y: 33, endPoint x: 898, endPoint y: 29, distance: 37.7
click at [898, 29] on div "Start Calls Pause Next Finish Call Completed AutoTab AutoTab 0" at bounding box center [632, 38] width 717 height 45
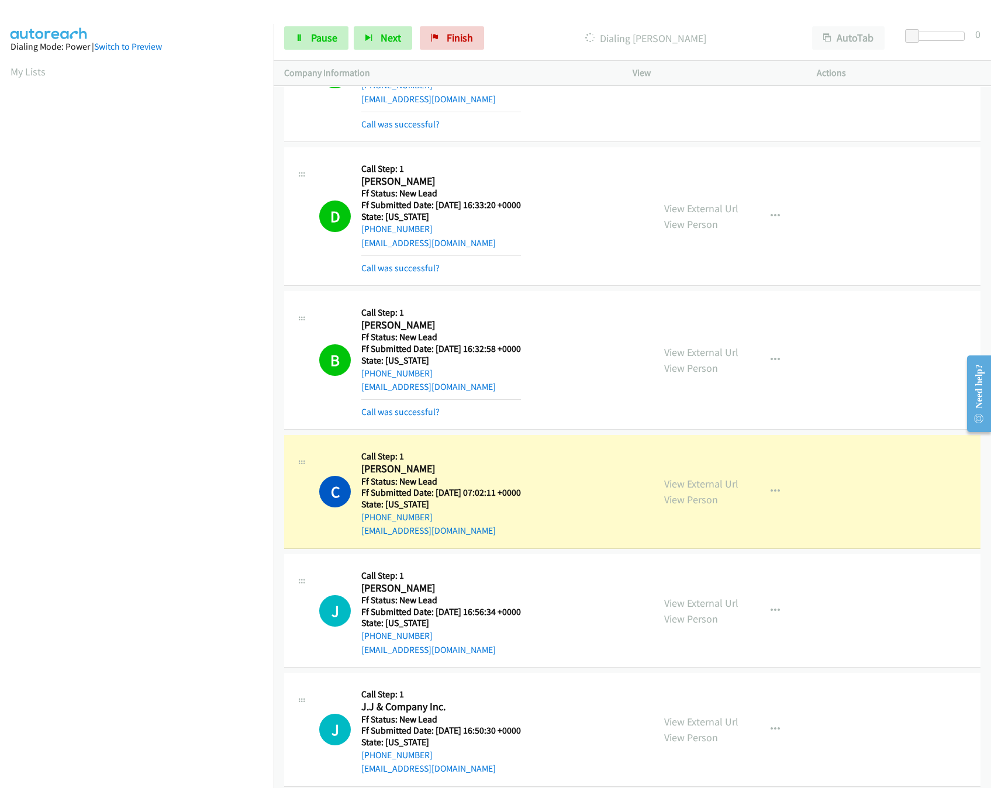
scroll to position [1070, 0]
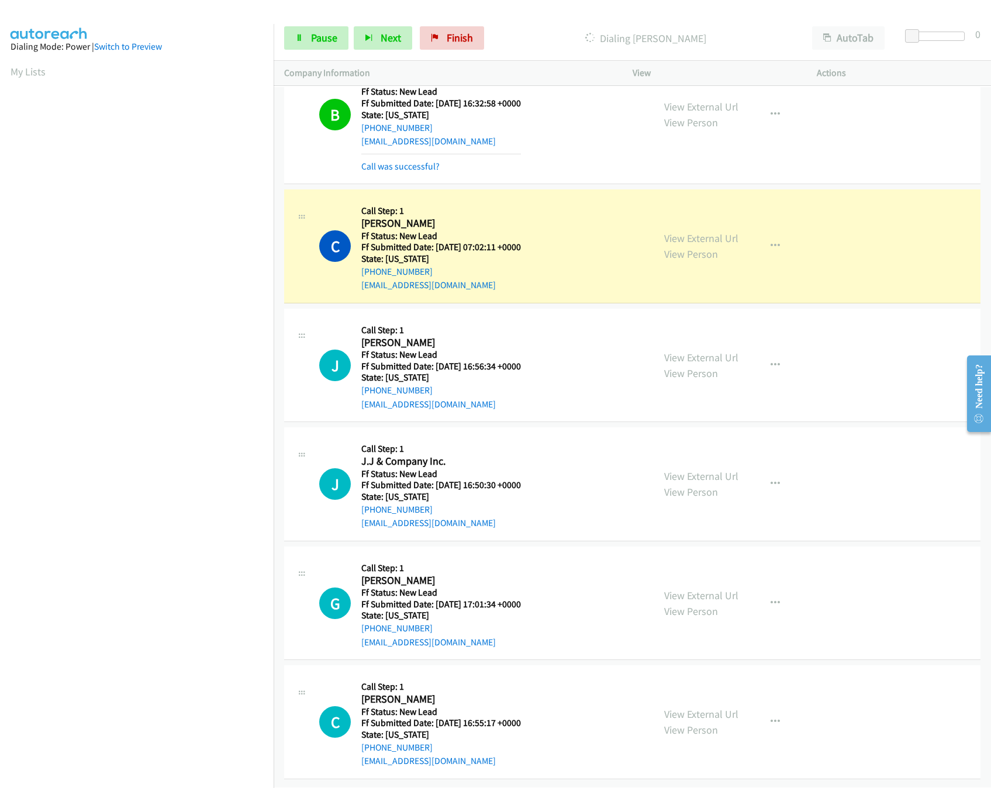
click at [708, 350] on div "View External Url View Person" at bounding box center [701, 366] width 74 height 32
click at [714, 351] on div "View External Url View Person" at bounding box center [701, 366] width 74 height 32
click at [723, 351] on link "View External Url" at bounding box center [701, 357] width 74 height 13
drag, startPoint x: 914, startPoint y: 37, endPoint x: 982, endPoint y: 58, distance: 71.7
click at [990, 46] on html "Start Calls Pause Next Finish Dialing Carla Gonzalez AutoTab AutoTab 30 Company…" at bounding box center [495, 28] width 991 height 56
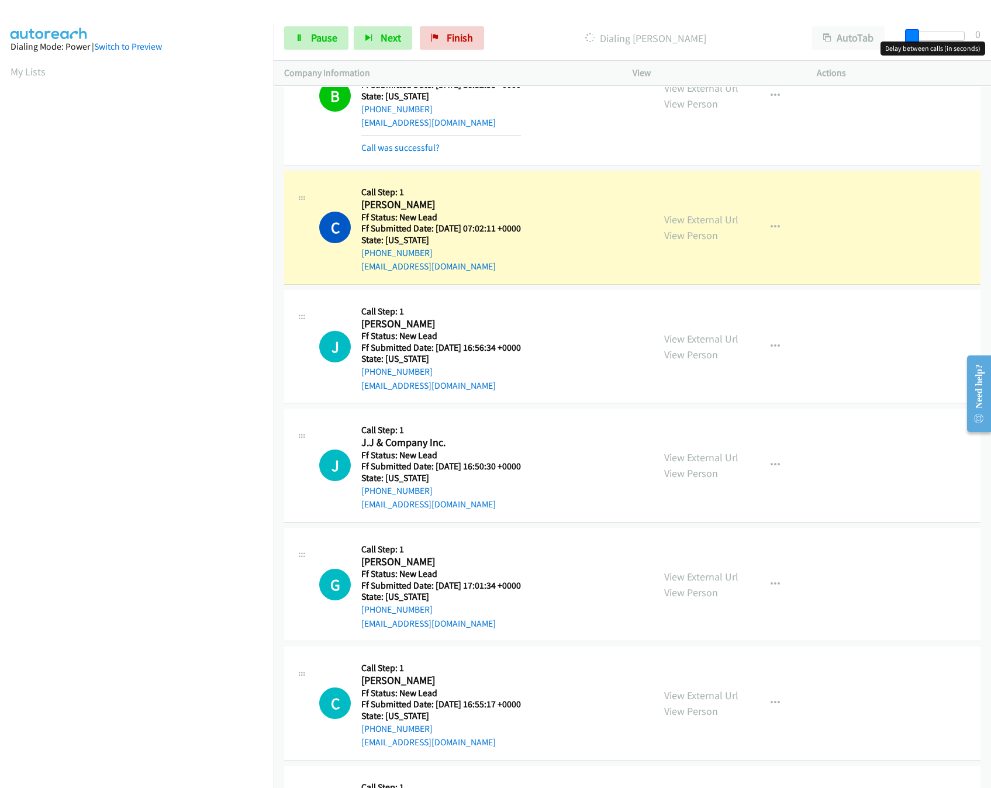
drag, startPoint x: 931, startPoint y: 32, endPoint x: 886, endPoint y: 41, distance: 45.9
click at [886, 41] on body "Start Calls Pause Next Finish Dialing Carla Gonzalez AutoTab AutoTab 0 Company …" at bounding box center [495, 28] width 991 height 56
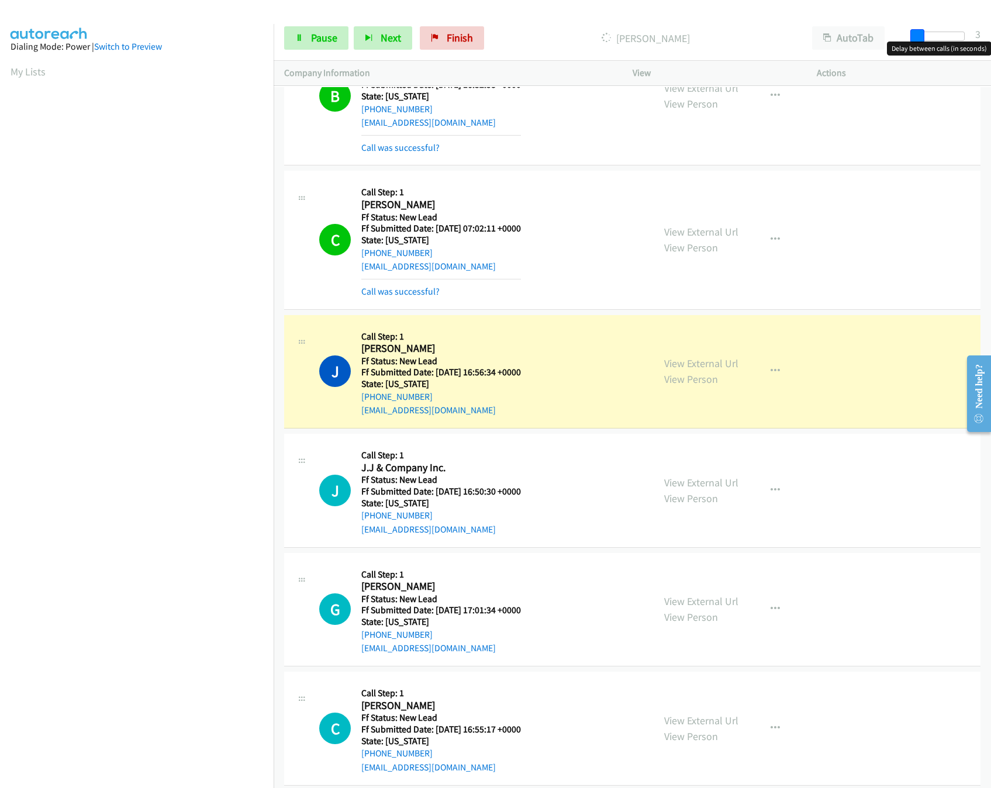
click at [910, 37] on span at bounding box center [917, 36] width 14 height 14
click at [912, 37] on div at bounding box center [938, 36] width 54 height 9
click at [719, 475] on div "View External Url View Person View External Url Email Schedule/Manage Callback …" at bounding box center [750, 490] width 195 height 92
click at [717, 486] on link "View External Url" at bounding box center [701, 482] width 74 height 13
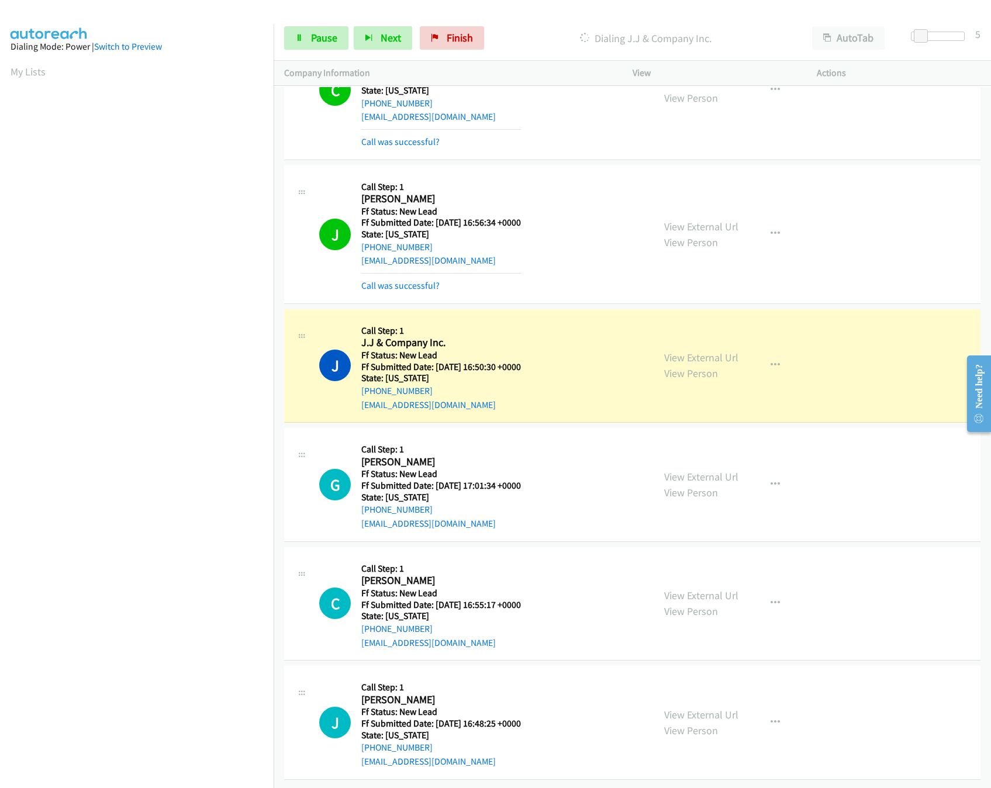
scroll to position [1239, 0]
click at [687, 470] on link "View External Url" at bounding box center [701, 476] width 74 height 13
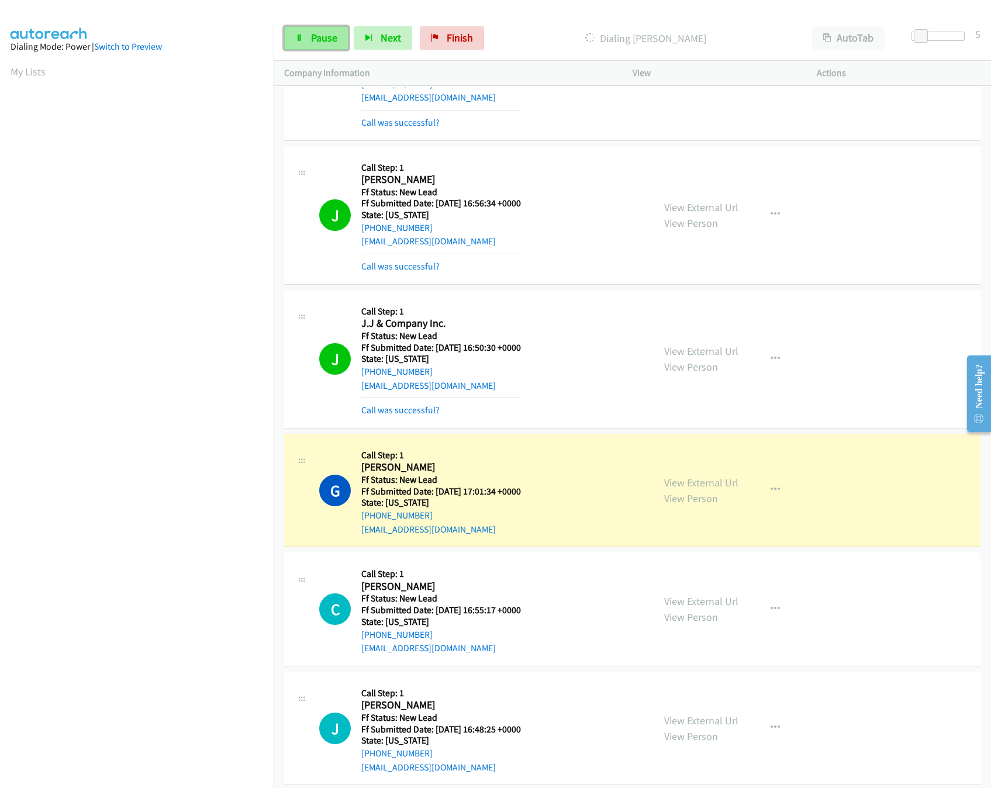
click at [326, 32] on span "Pause" at bounding box center [324, 37] width 26 height 13
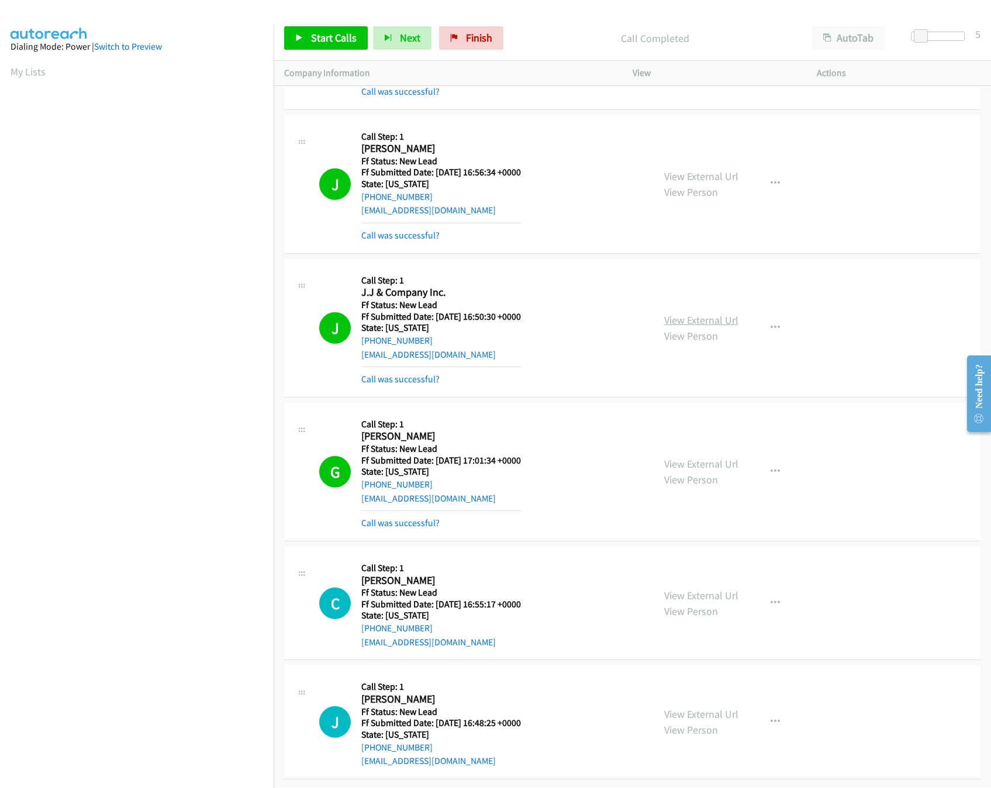
scroll to position [1289, 0]
drag, startPoint x: 388, startPoint y: 516, endPoint x: 393, endPoint y: 511, distance: 7.0
click at [388, 516] on div "Call was successful?" at bounding box center [441, 523] width 160 height 14
click at [393, 517] on link "Call was successful?" at bounding box center [400, 522] width 78 height 11
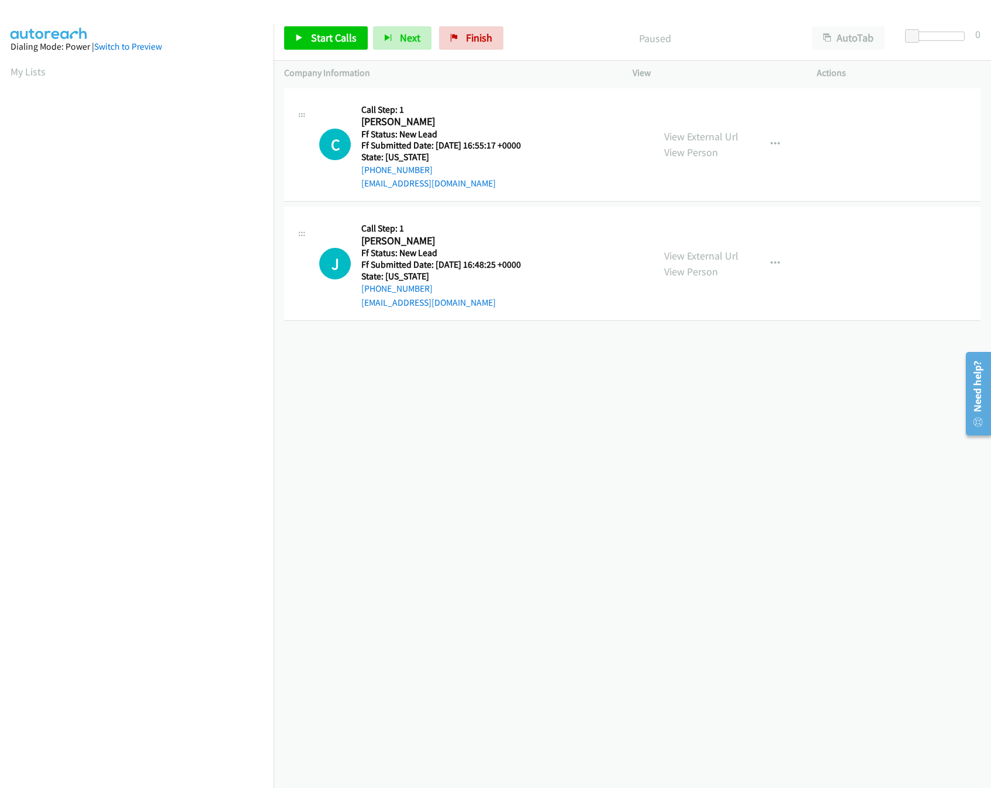
click at [482, 449] on div "[PHONE_NUMBER] Call failed - Please reload the list and try again The Callbar F…" at bounding box center [632, 436] width 717 height 703
click at [476, 39] on span "Finish" at bounding box center [479, 37] width 26 height 13
